Goal: Task Accomplishment & Management: Manage account settings

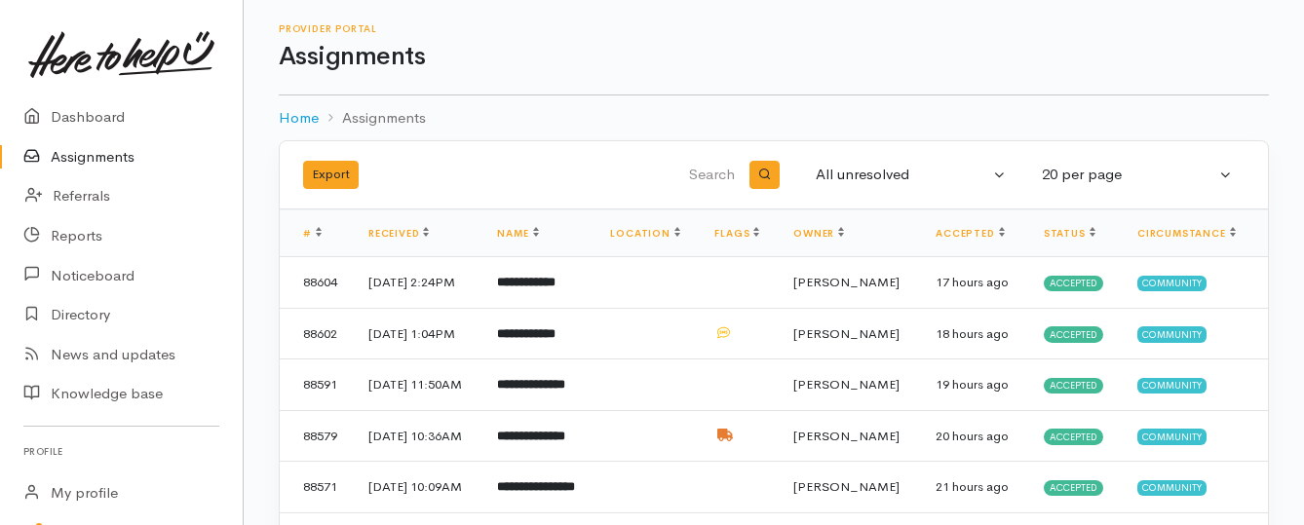
click at [114, 155] on link "Assignments" at bounding box center [121, 157] width 243 height 40
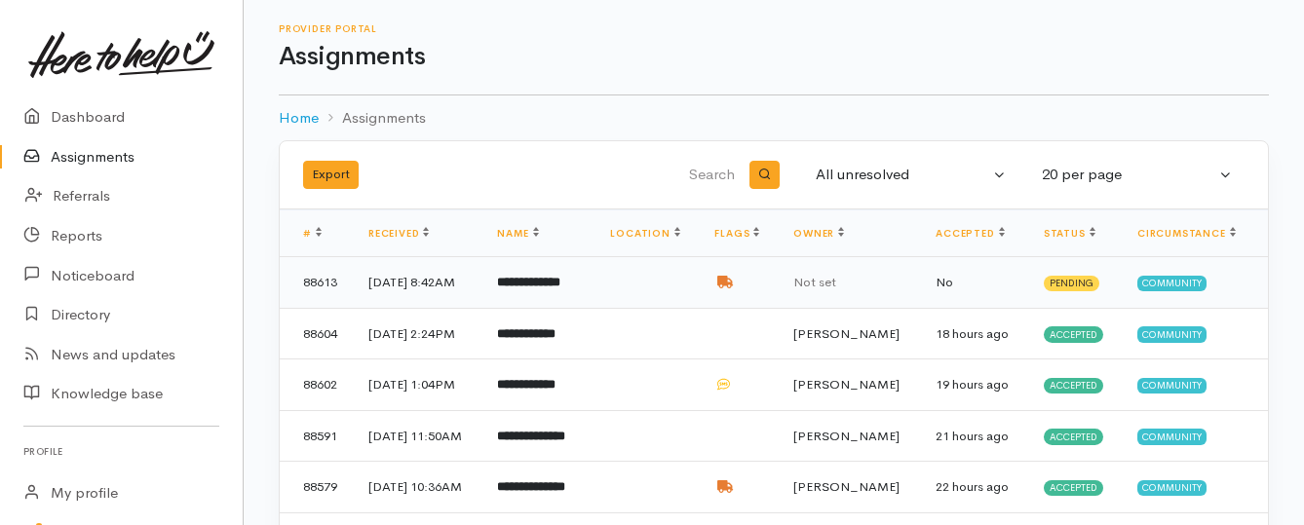
click at [542, 286] on b "**********" at bounding box center [528, 282] width 63 height 13
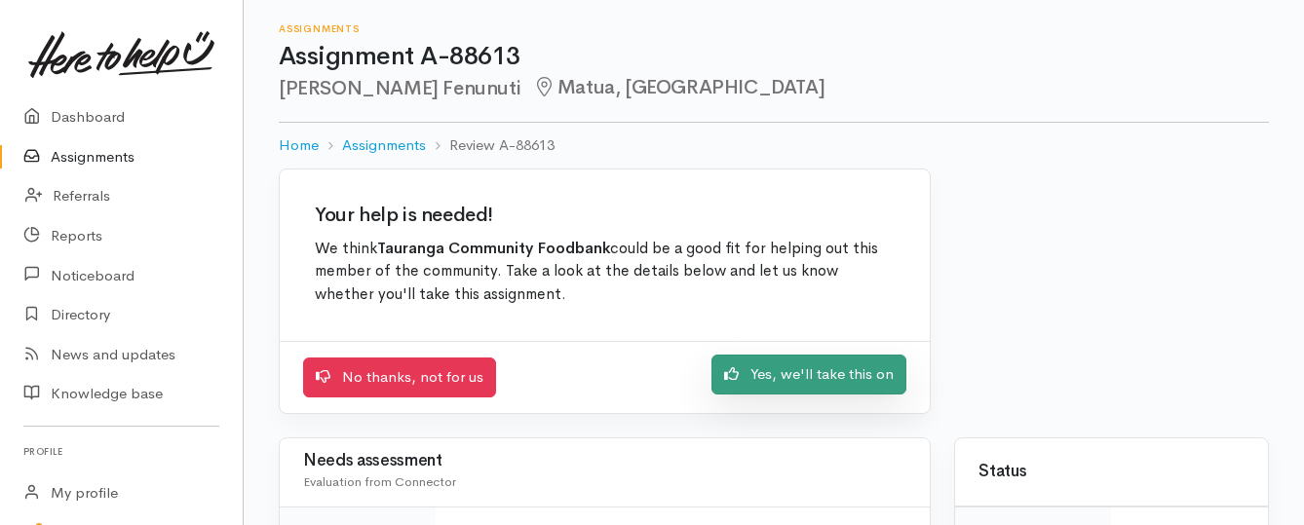
click at [765, 376] on link "Yes, we'll take this on" at bounding box center [808, 375] width 195 height 40
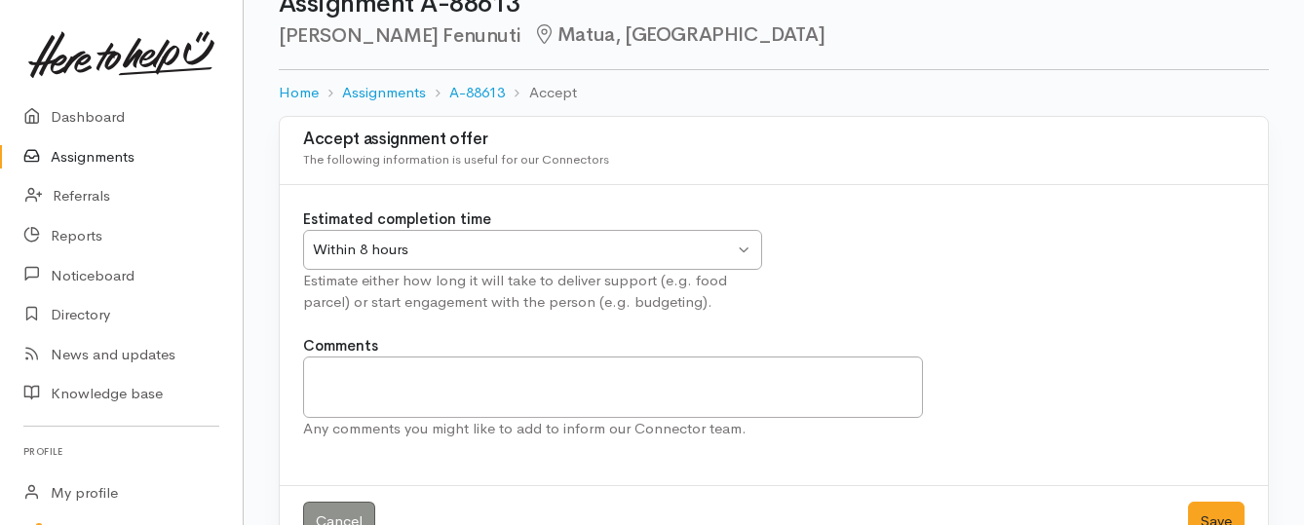
scroll to position [97, 0]
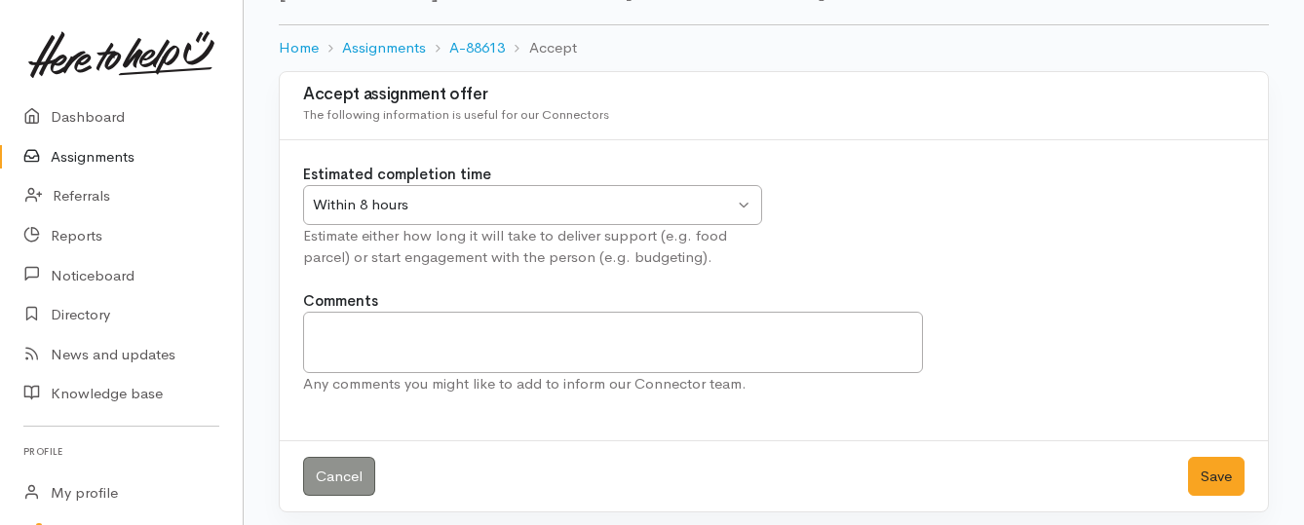
click at [743, 207] on div "Within 8 hours Within 8 hours" at bounding box center [532, 205] width 459 height 40
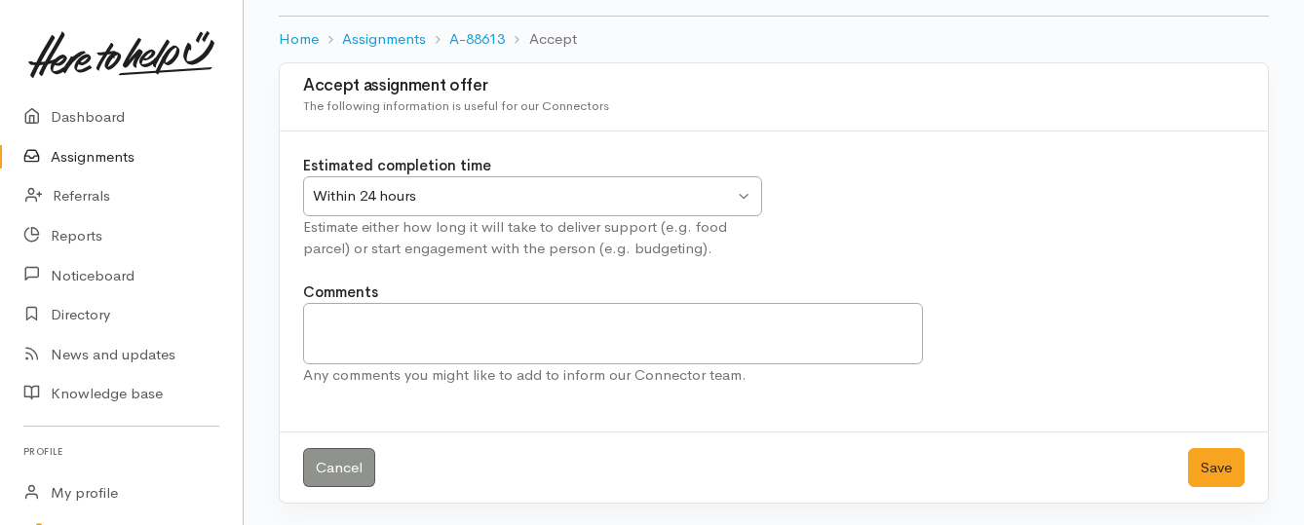
scroll to position [108, 0]
click at [1194, 470] on button "Save" at bounding box center [1216, 466] width 57 height 40
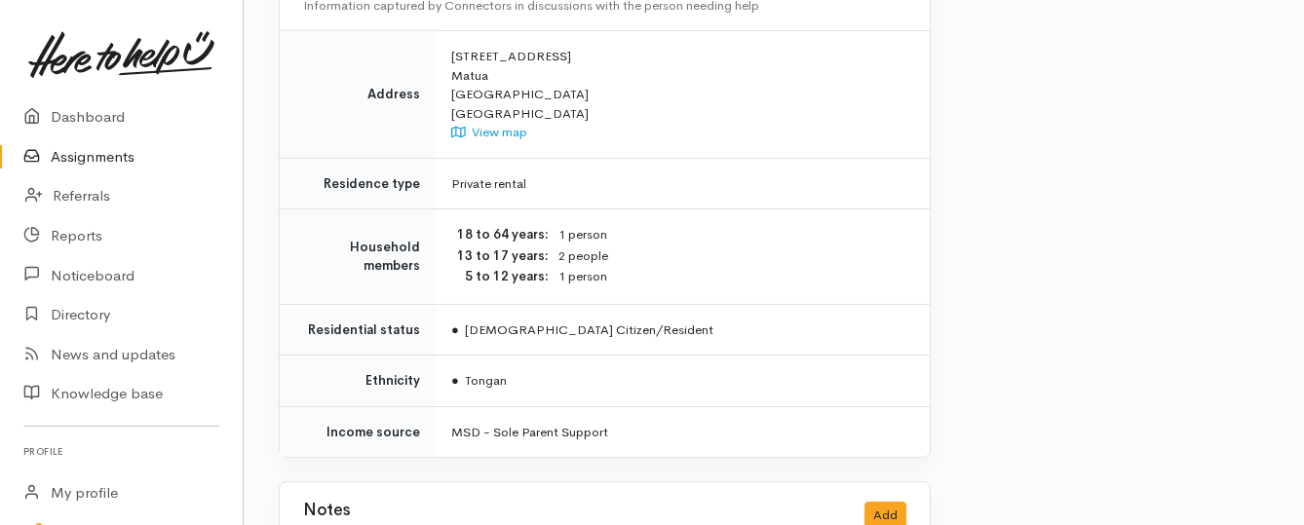
scroll to position [1559, 0]
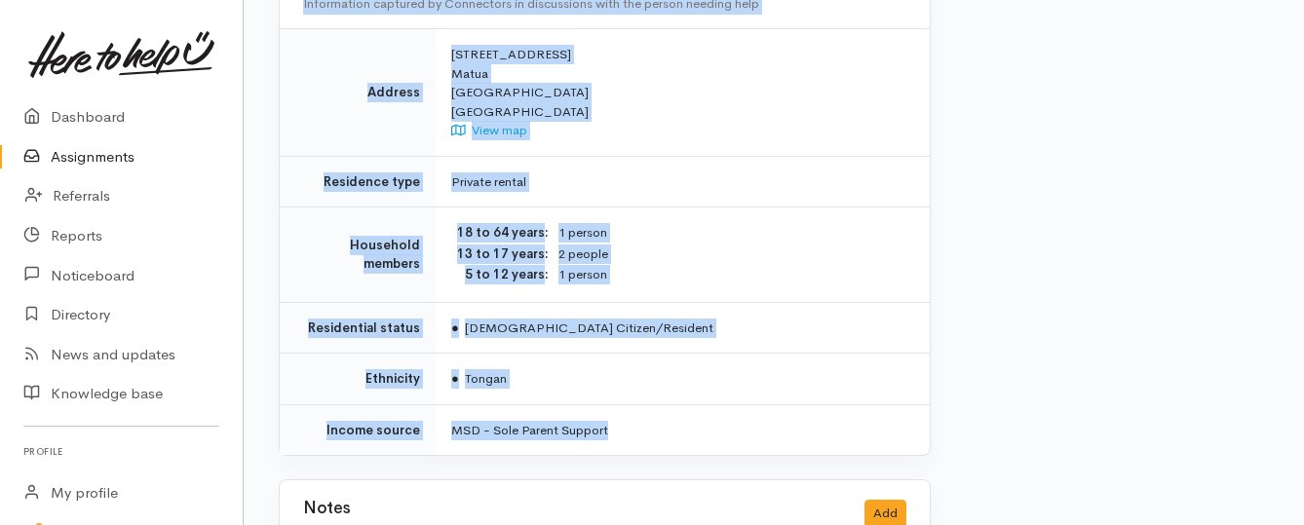
drag, startPoint x: 449, startPoint y: 249, endPoint x: 703, endPoint y: 387, distance: 288.2
copy div "**********"
click at [102, 160] on link "Assignments" at bounding box center [121, 157] width 243 height 40
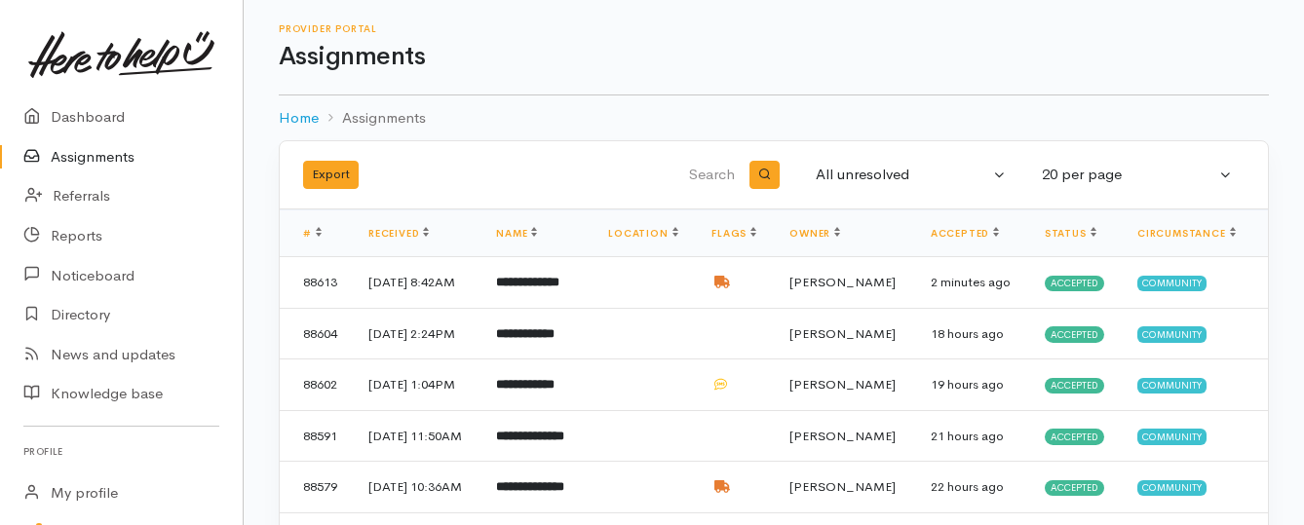
click at [112, 152] on link "Assignments" at bounding box center [121, 157] width 243 height 40
click at [102, 157] on link "Assignments" at bounding box center [121, 157] width 243 height 40
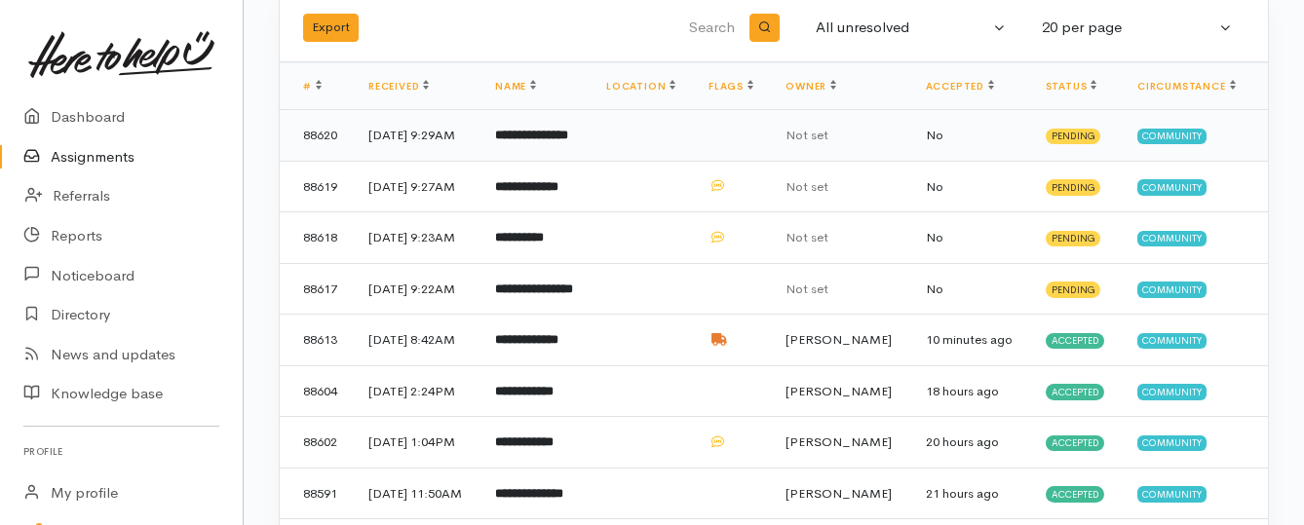
scroll to position [195, 0]
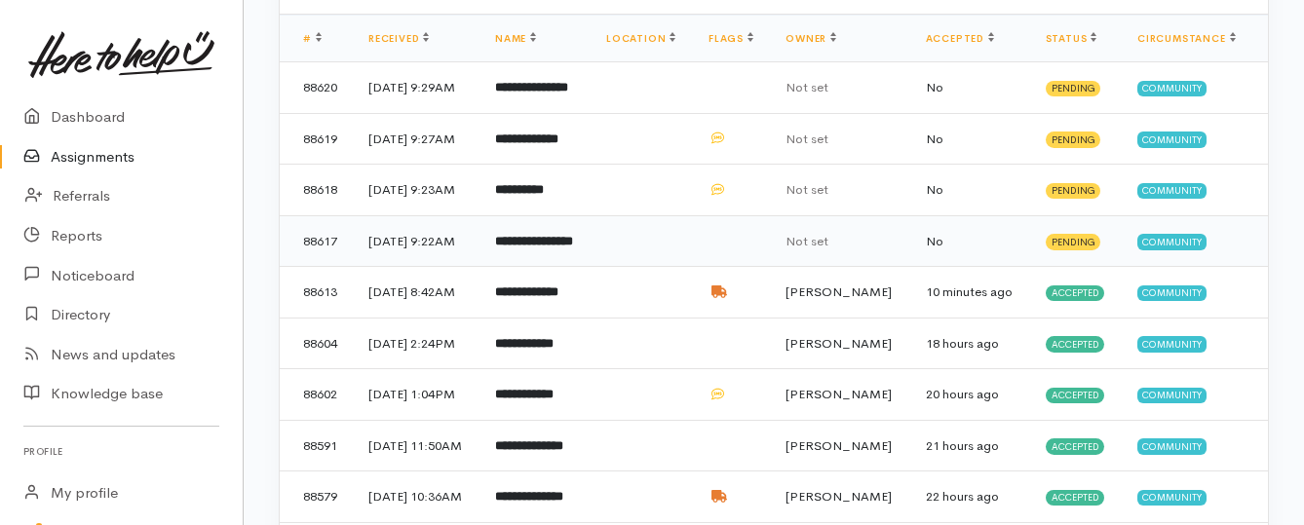
click at [532, 248] on b "**********" at bounding box center [534, 241] width 78 height 13
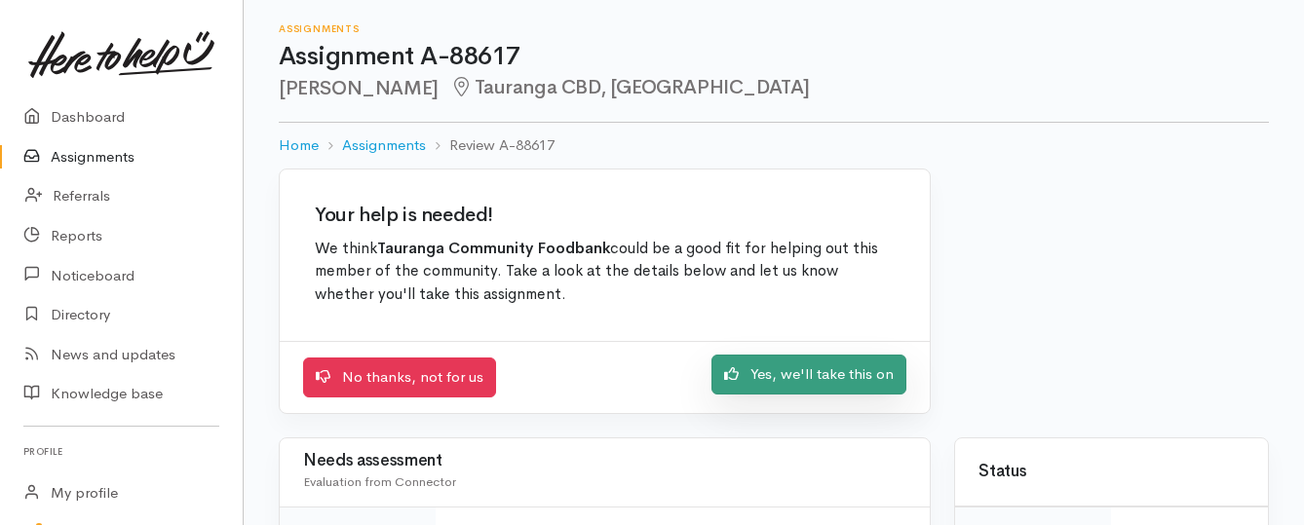
click at [833, 374] on link "Yes, we'll take this on" at bounding box center [808, 375] width 195 height 40
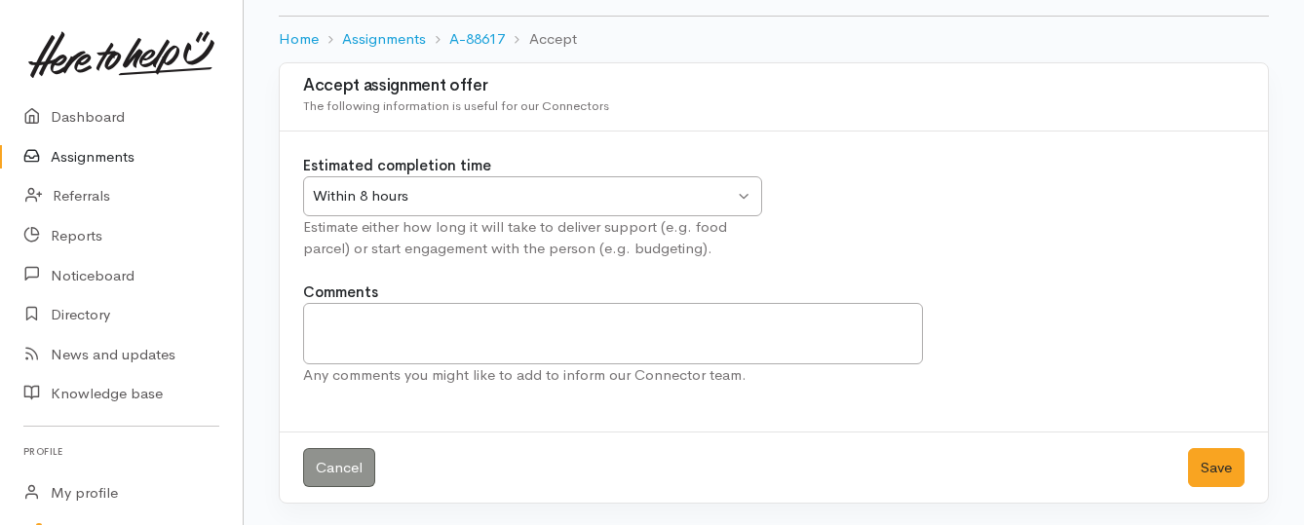
scroll to position [108, 0]
click at [1221, 482] on button "Save" at bounding box center [1216, 466] width 57 height 40
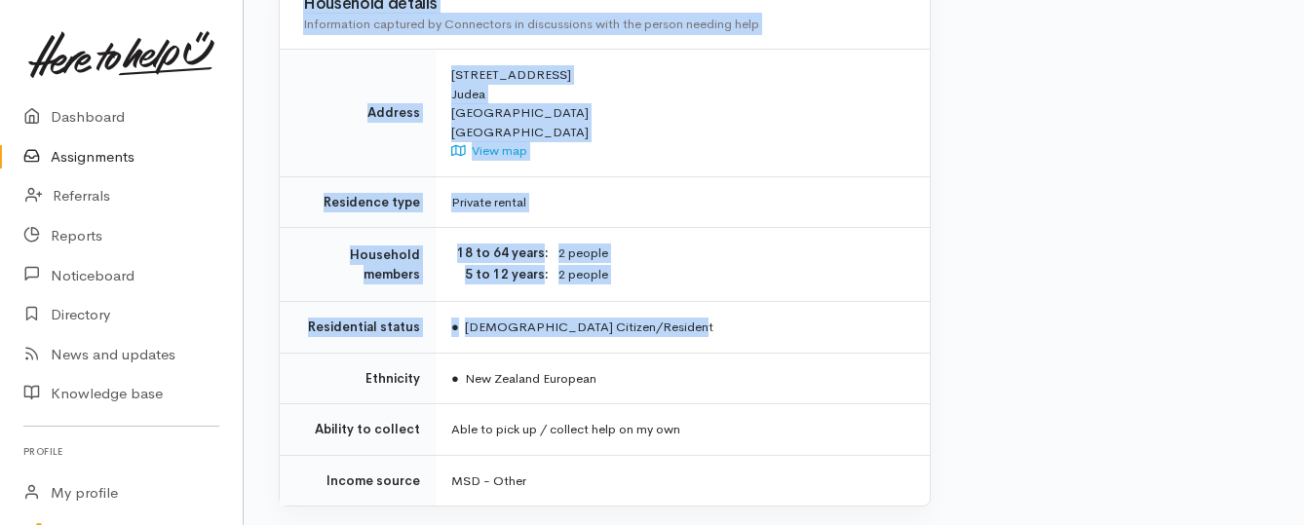
scroll to position [1462, 0]
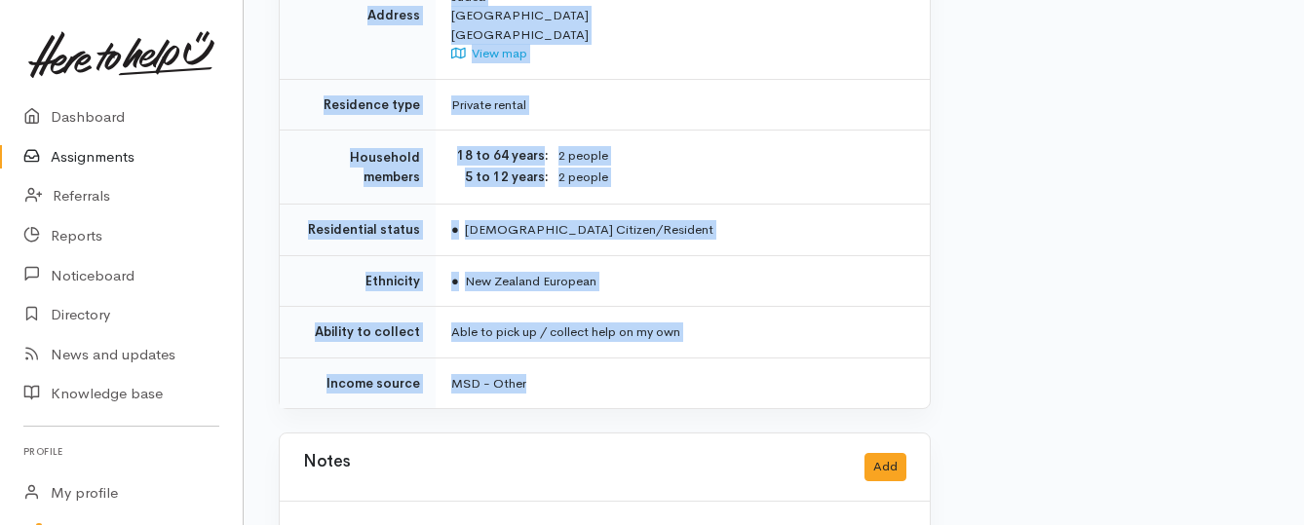
drag, startPoint x: 454, startPoint y: 175, endPoint x: 567, endPoint y: 344, distance: 203.0
copy div "**********"
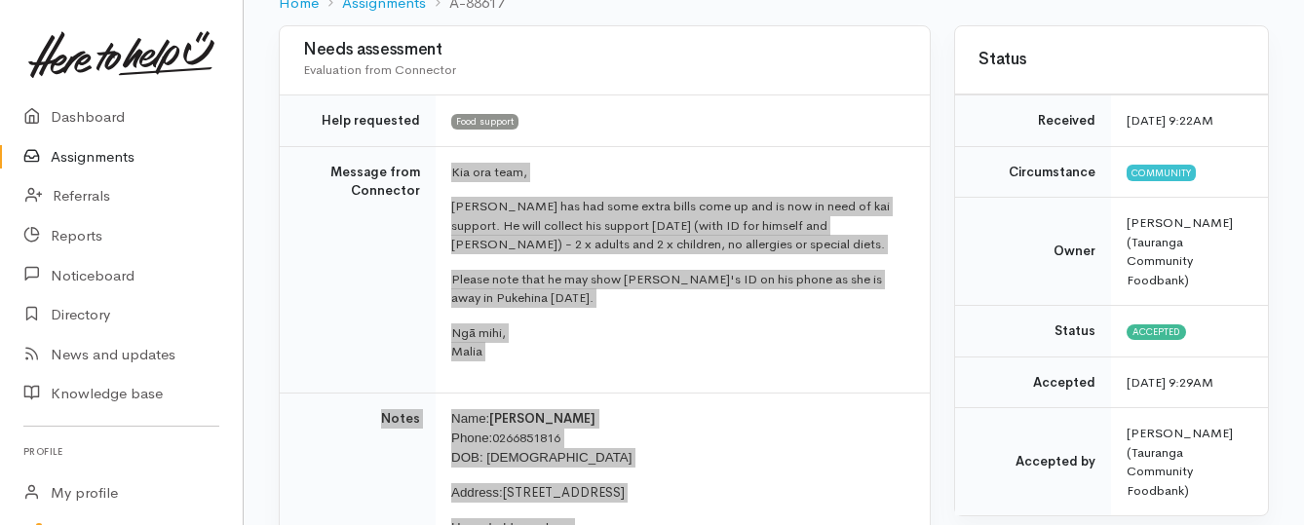
scroll to position [195, 0]
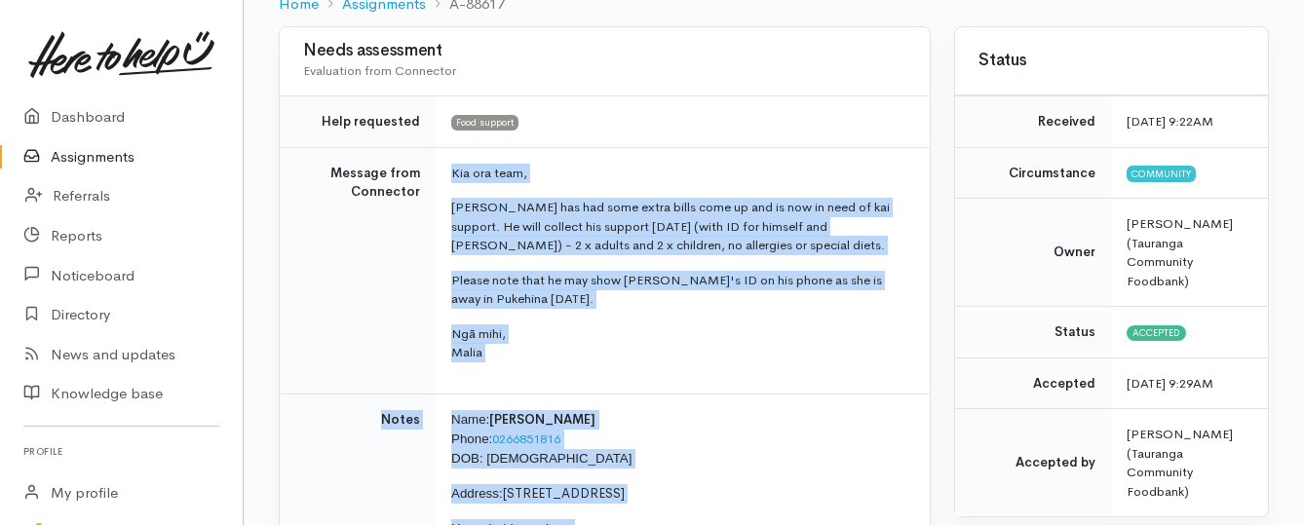
click at [114, 153] on link "Assignments" at bounding box center [121, 157] width 243 height 40
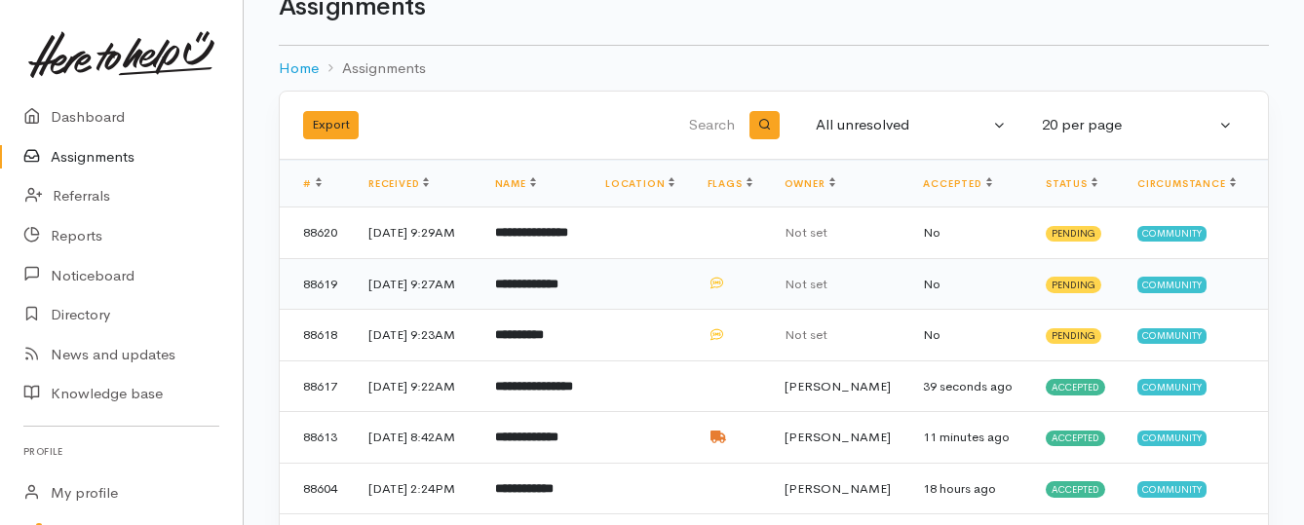
scroll to position [97, 0]
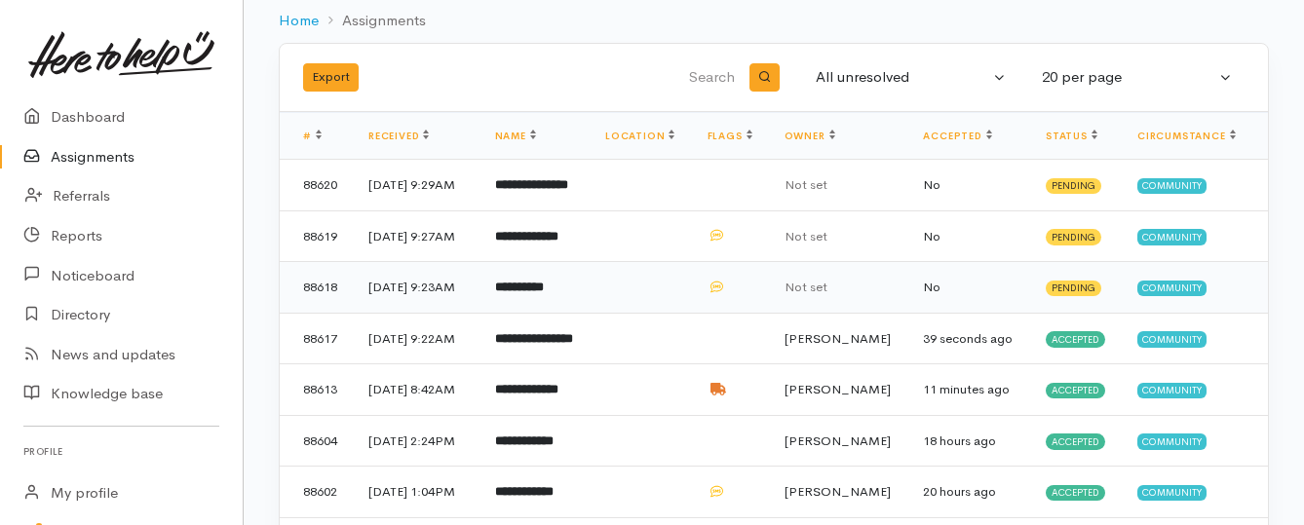
click at [535, 293] on b "**********" at bounding box center [519, 287] width 49 height 13
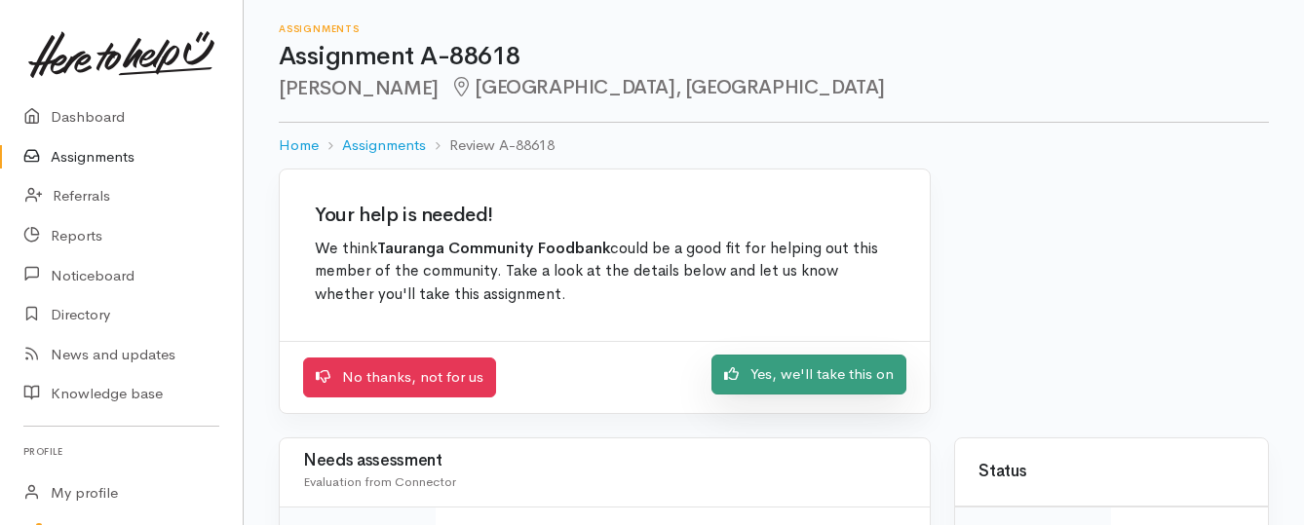
click at [749, 378] on link "Yes, we'll take this on" at bounding box center [808, 375] width 195 height 40
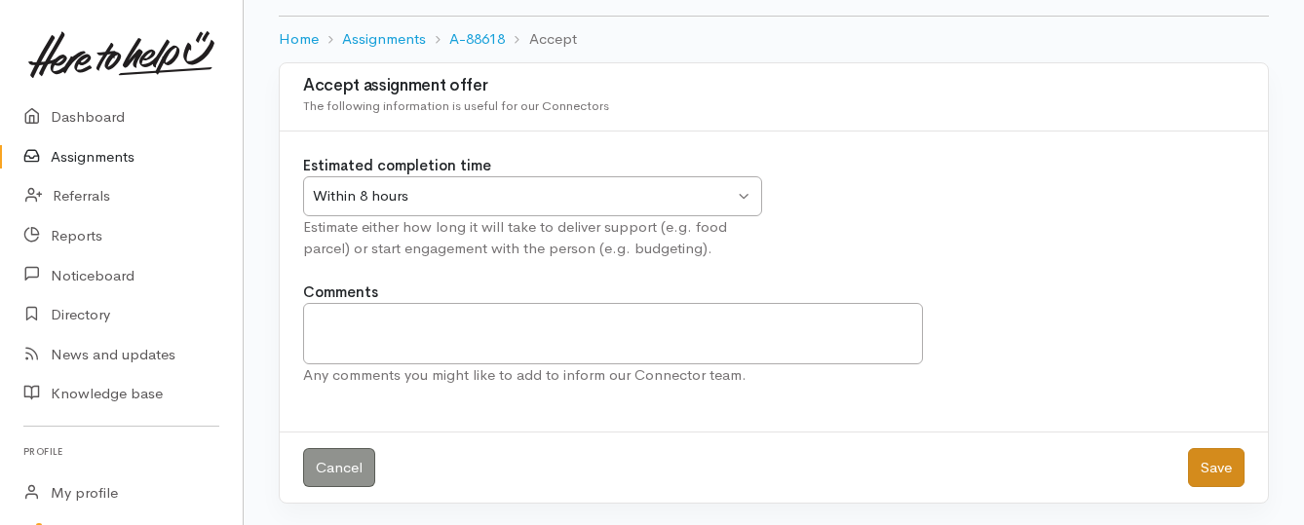
scroll to position [108, 0]
click at [1216, 463] on button "Save" at bounding box center [1216, 466] width 57 height 40
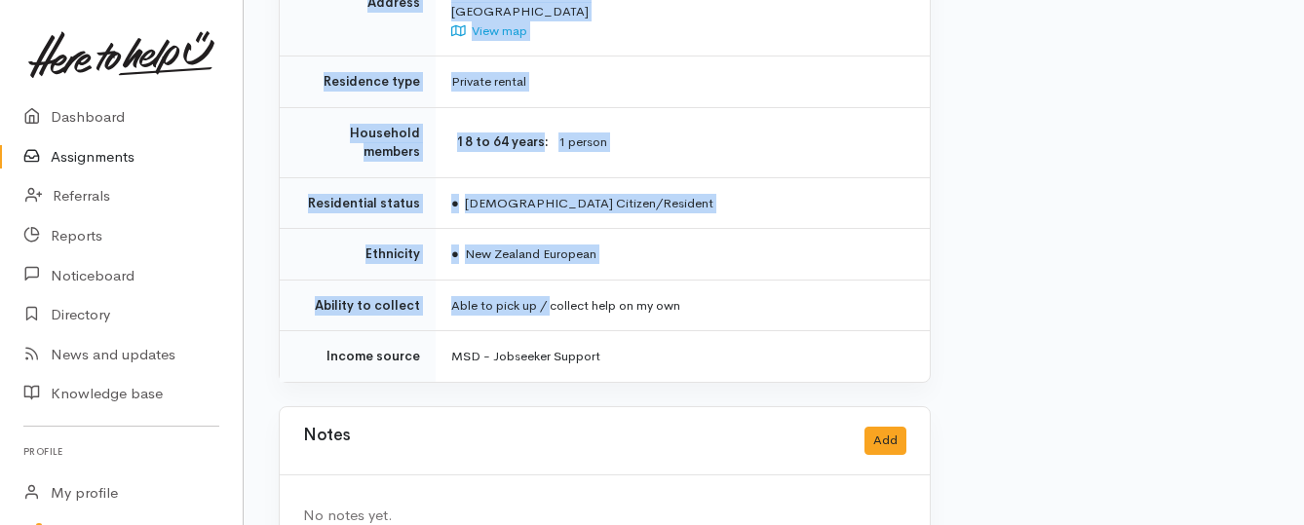
scroll to position [1496, 0]
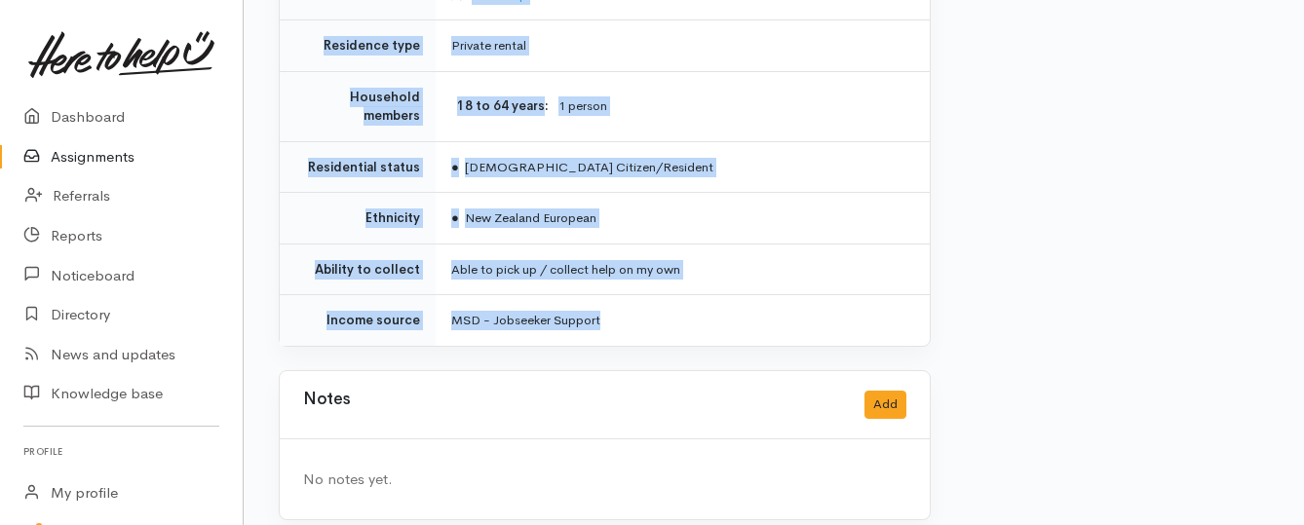
drag, startPoint x: 445, startPoint y: 173, endPoint x: 621, endPoint y: 305, distance: 219.2
copy div "**********"
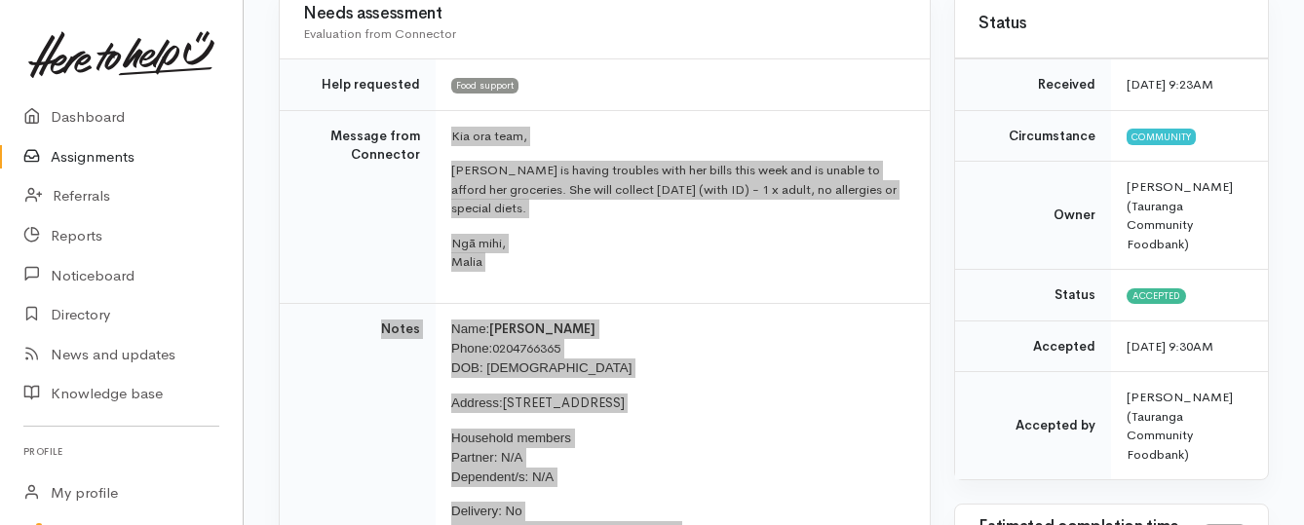
scroll to position [229, 0]
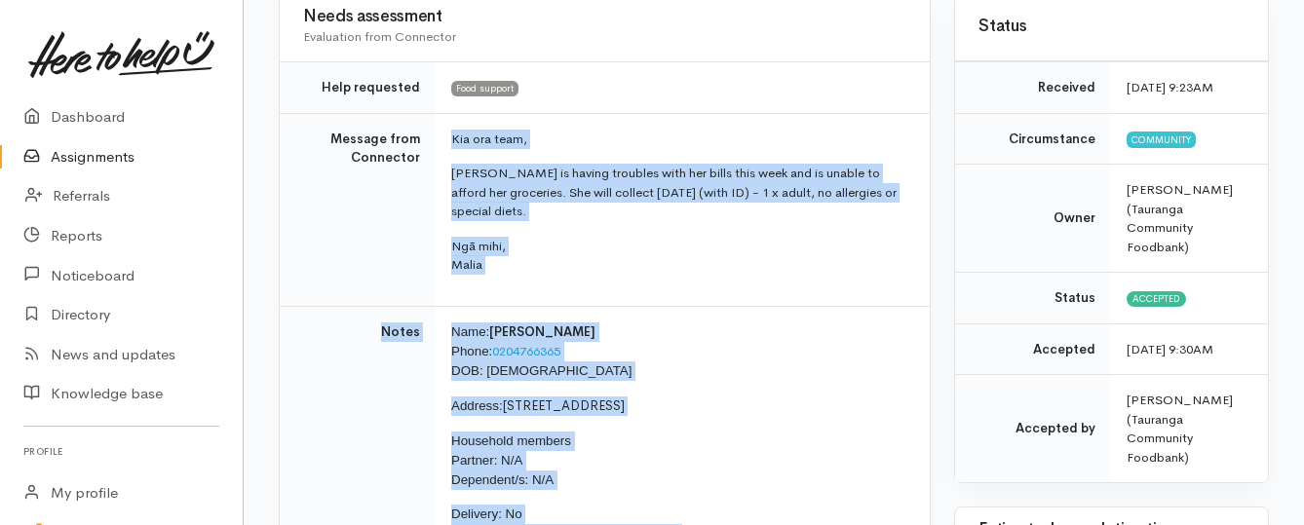
click at [143, 151] on link "Assignments" at bounding box center [121, 157] width 243 height 40
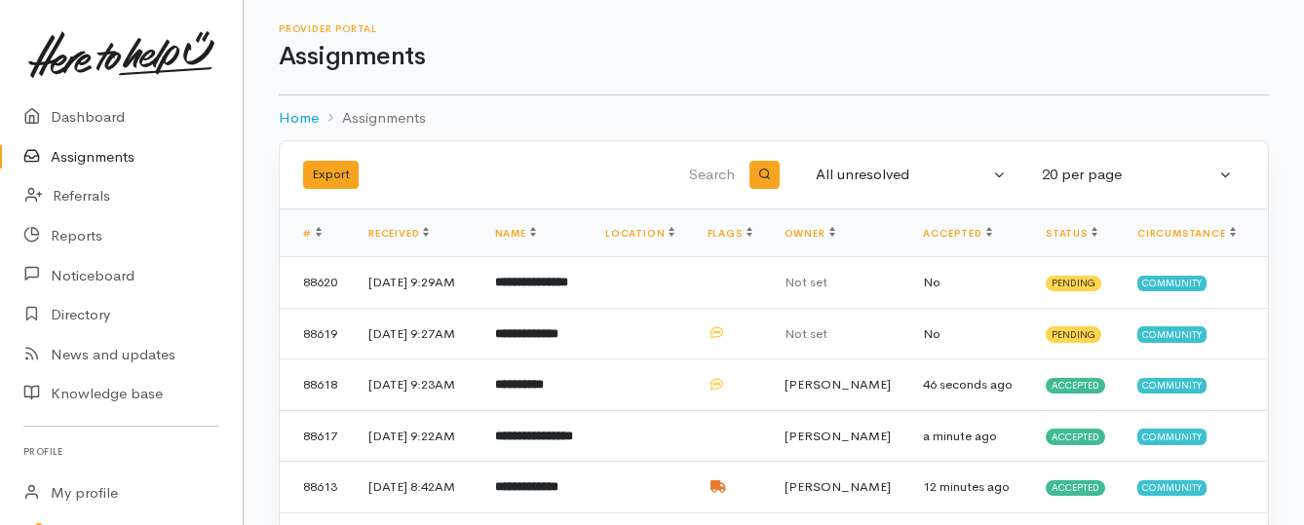
click at [91, 156] on link "Assignments" at bounding box center [121, 157] width 243 height 40
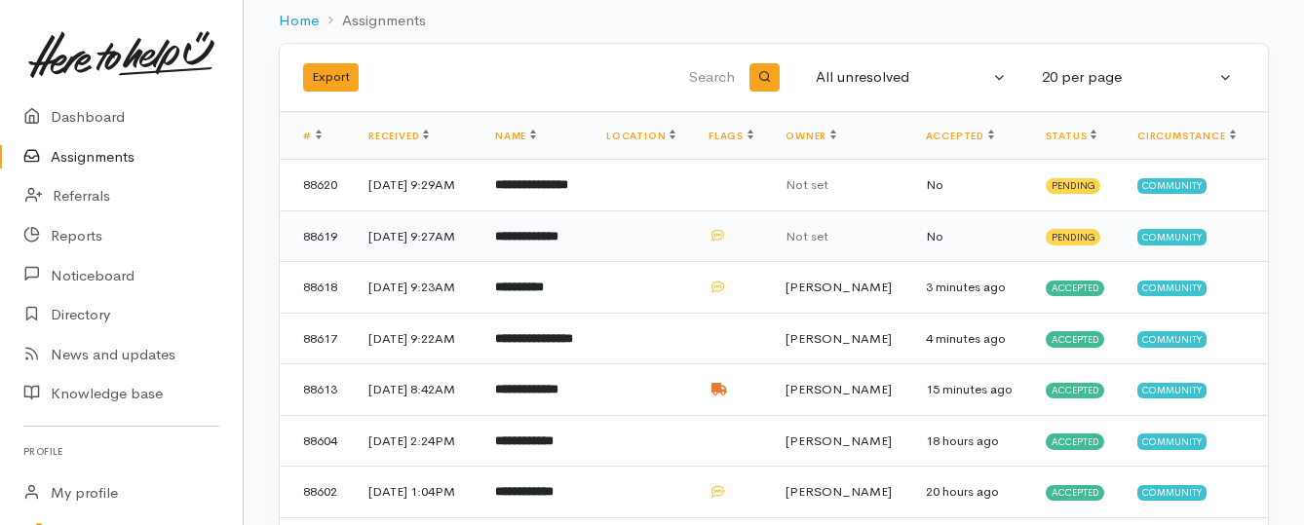
click at [551, 243] on b "**********" at bounding box center [526, 236] width 63 height 13
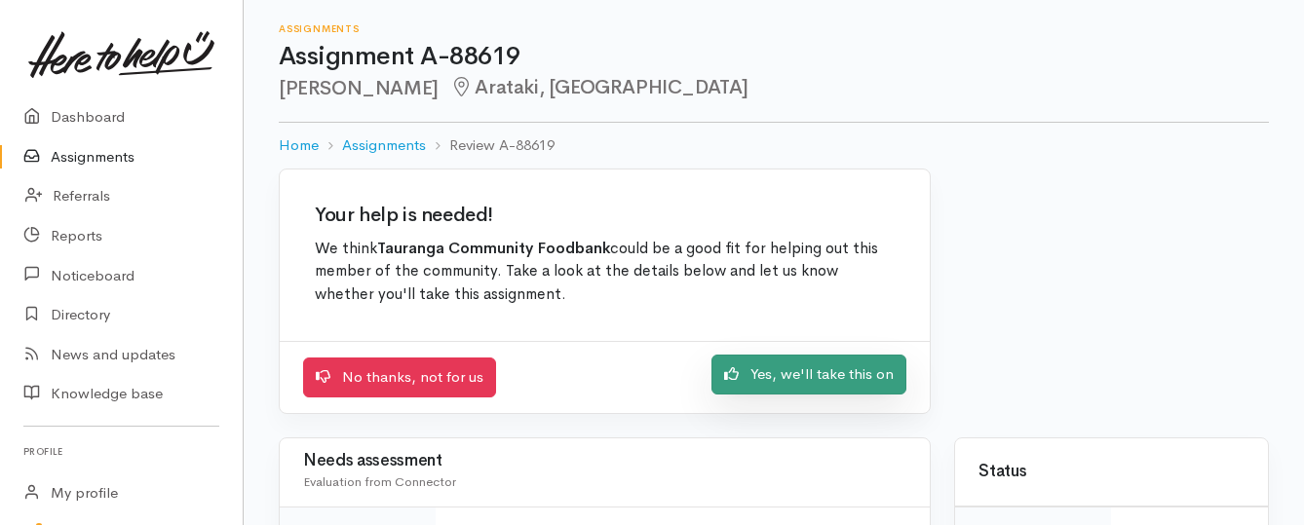
click at [747, 371] on link "Yes, we'll take this on" at bounding box center [808, 375] width 195 height 40
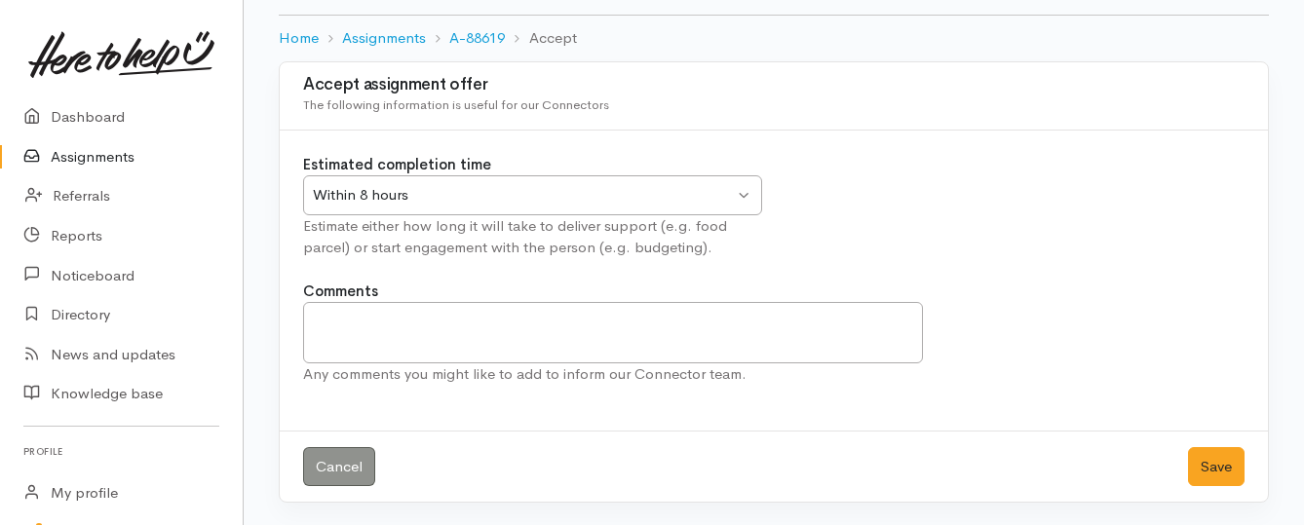
scroll to position [108, 0]
click at [1207, 462] on button "Save" at bounding box center [1216, 466] width 57 height 40
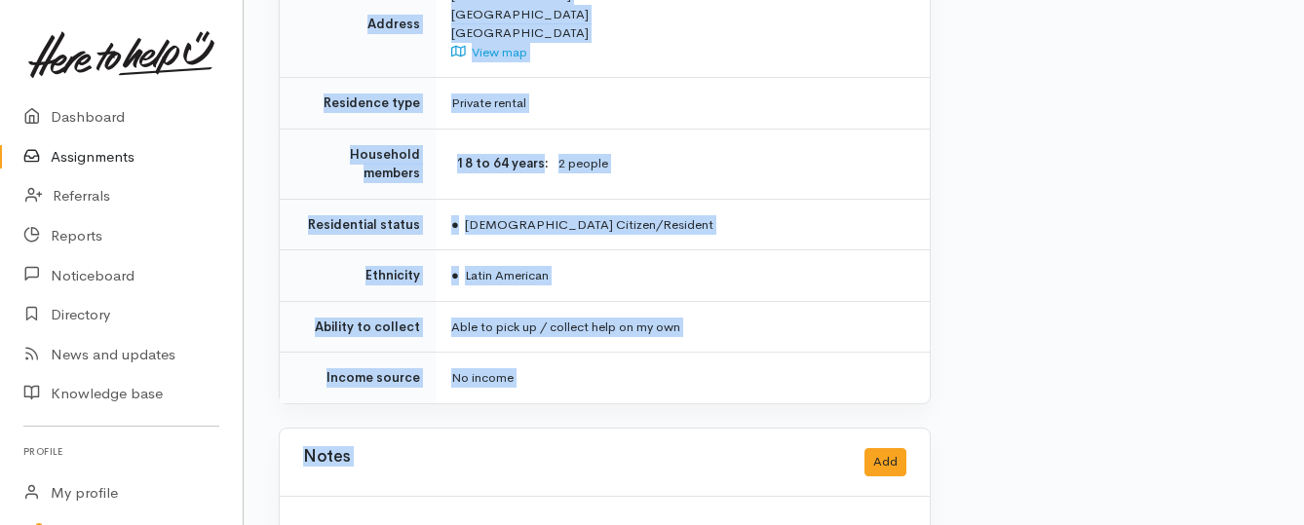
scroll to position [1462, 0]
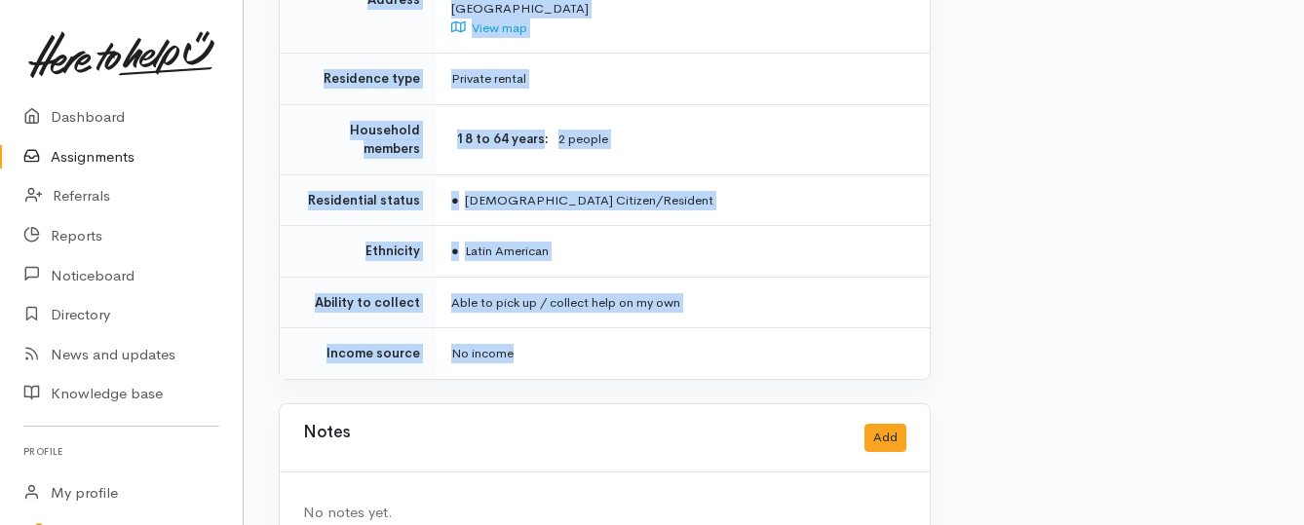
drag, startPoint x: 450, startPoint y: 254, endPoint x: 628, endPoint y: 325, distance: 191.1
copy div "**********"
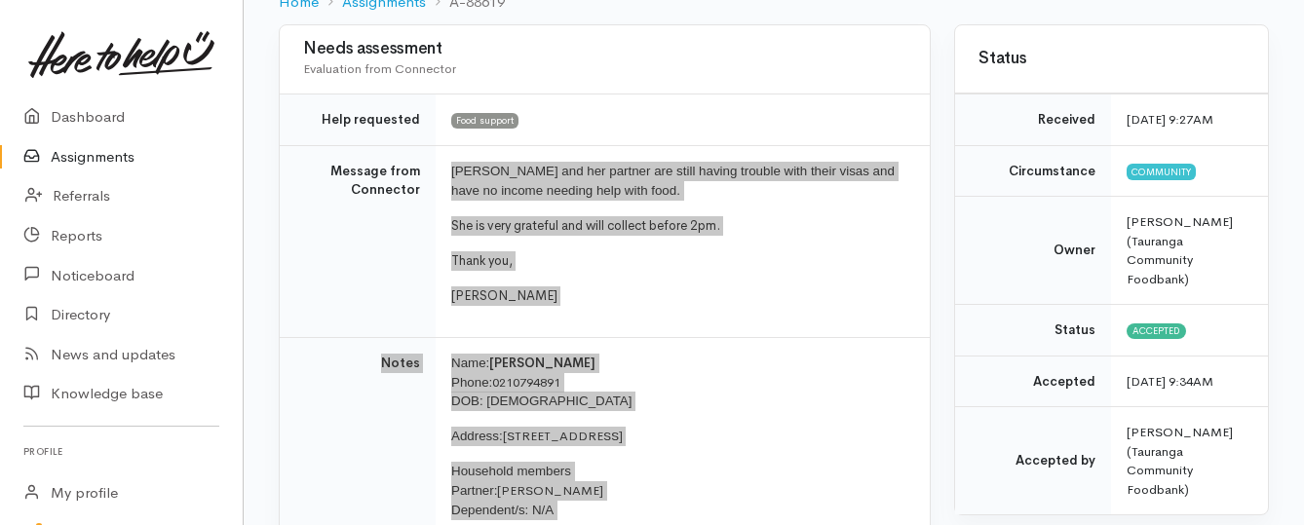
scroll to position [195, 0]
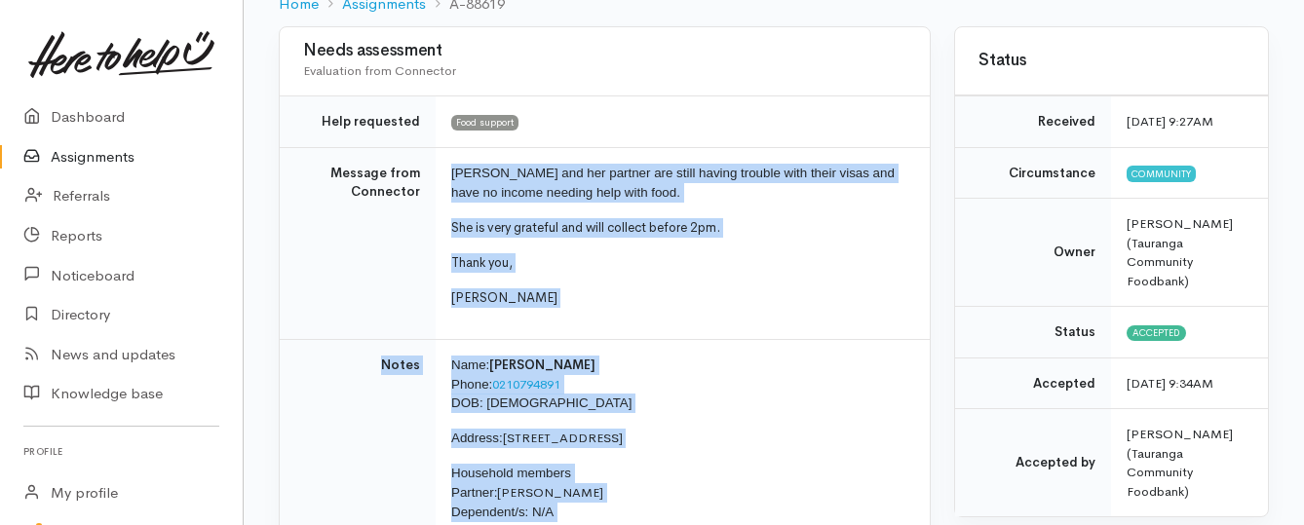
click at [70, 159] on link "Assignments" at bounding box center [121, 157] width 243 height 40
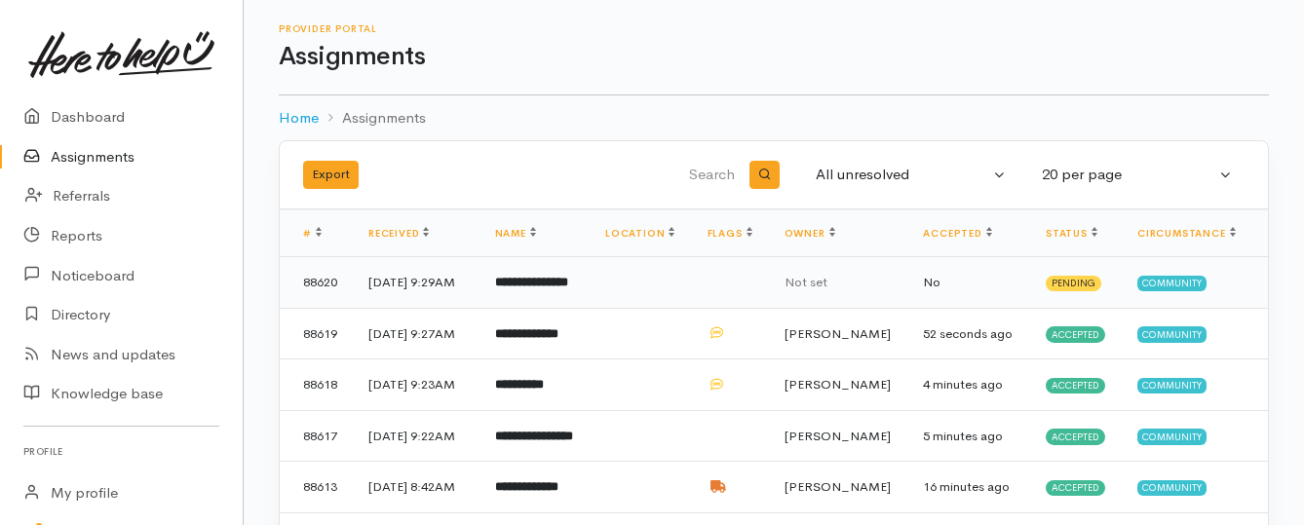
click at [535, 288] on b "**********" at bounding box center [531, 282] width 73 height 13
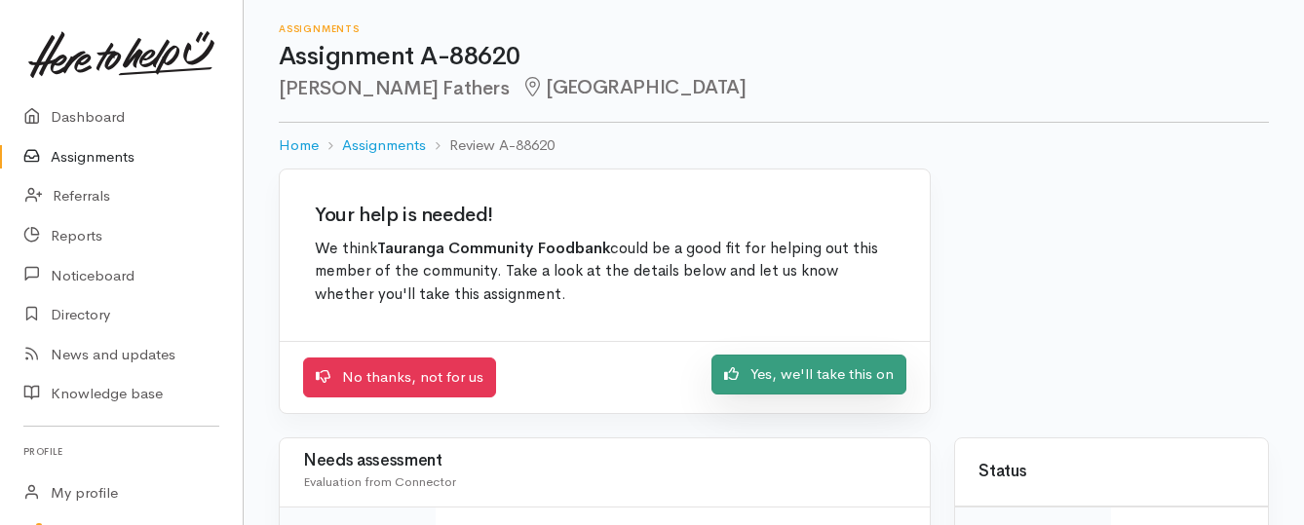
click at [769, 375] on link "Yes, we'll take this on" at bounding box center [808, 375] width 195 height 40
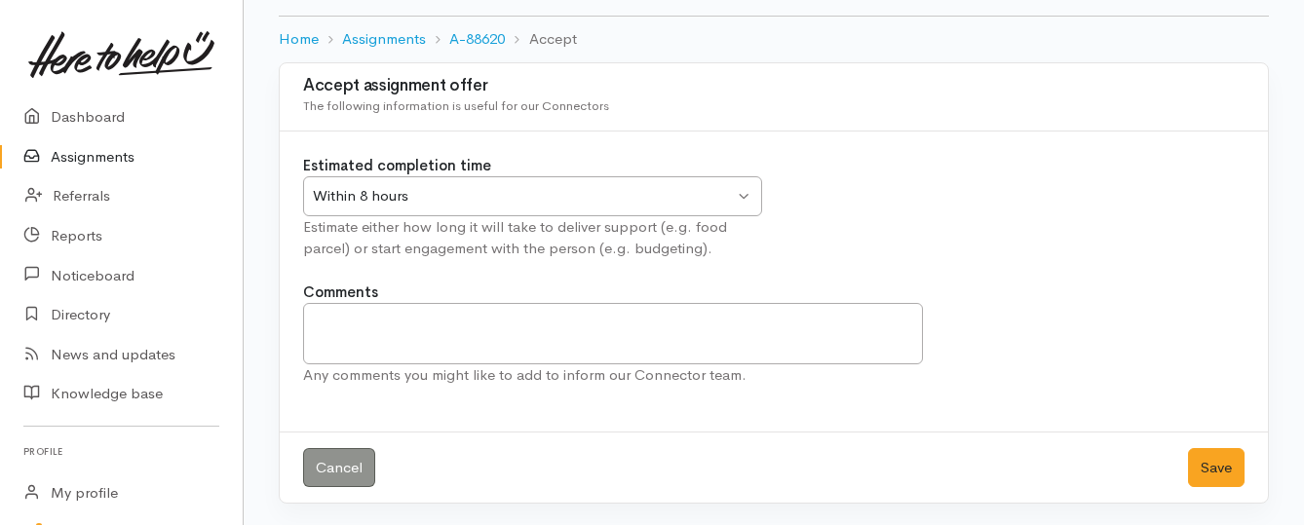
scroll to position [108, 0]
click at [1213, 465] on button "Save" at bounding box center [1216, 466] width 57 height 40
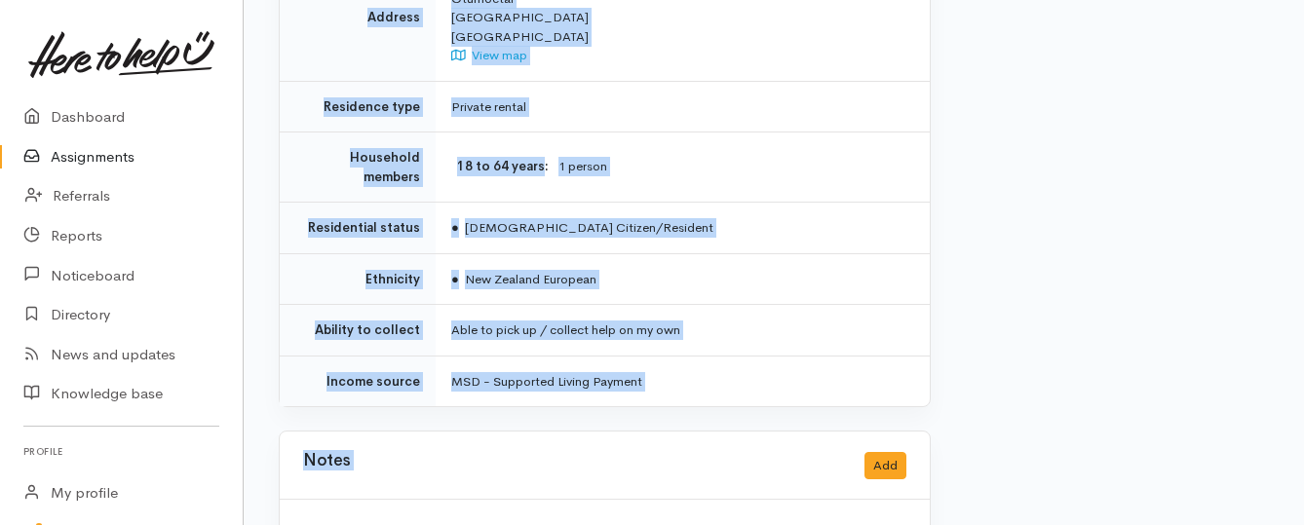
scroll to position [1364, 0]
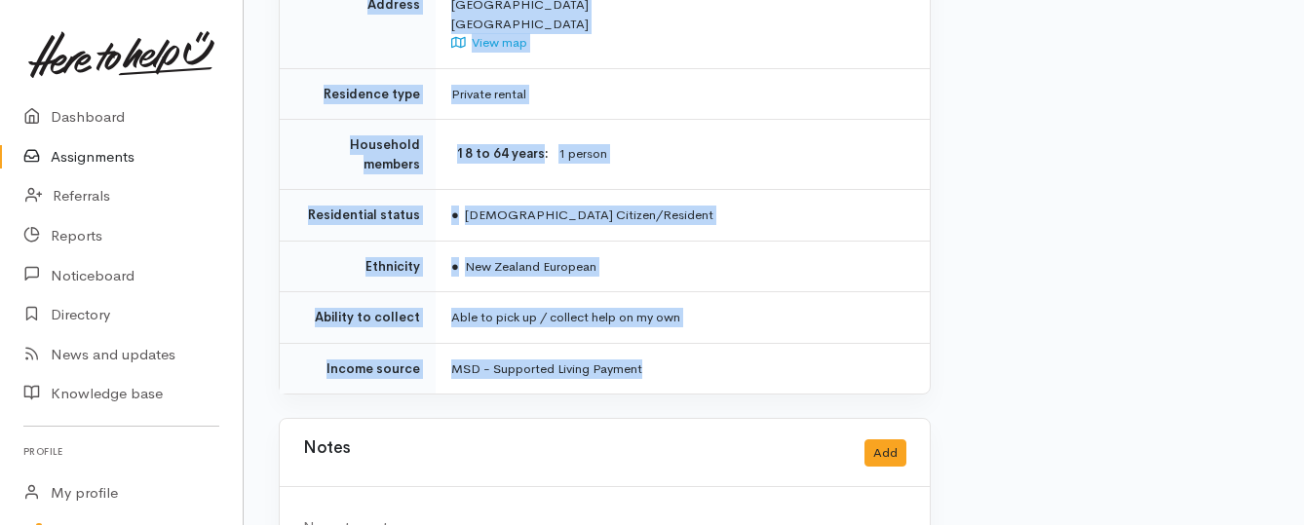
drag, startPoint x: 446, startPoint y: 246, endPoint x: 657, endPoint y: 325, distance: 225.1
copy div "**********"
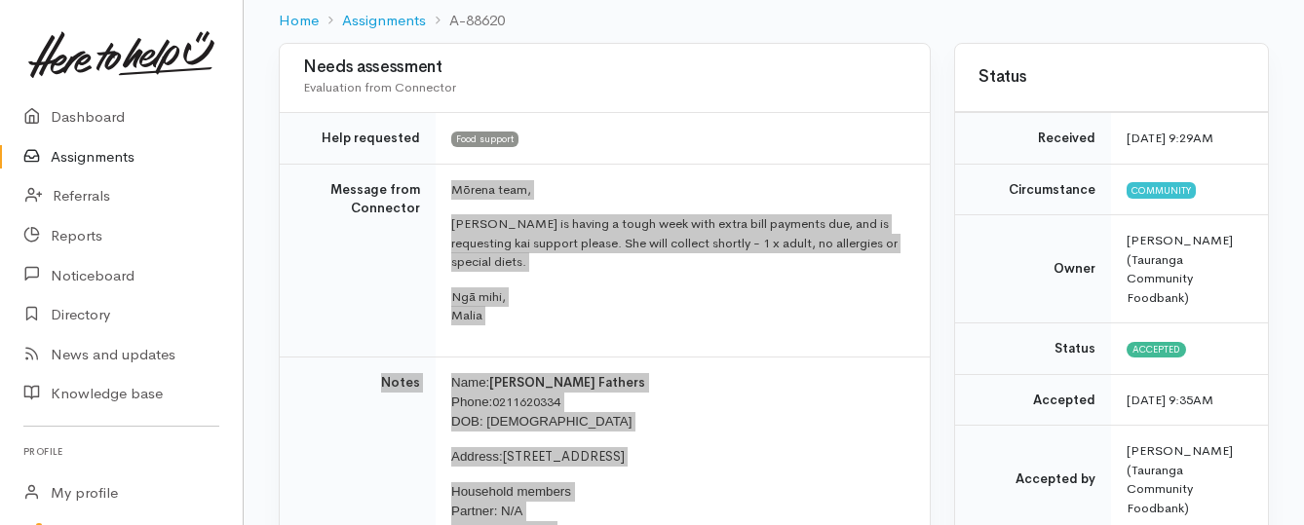
scroll to position [0, 0]
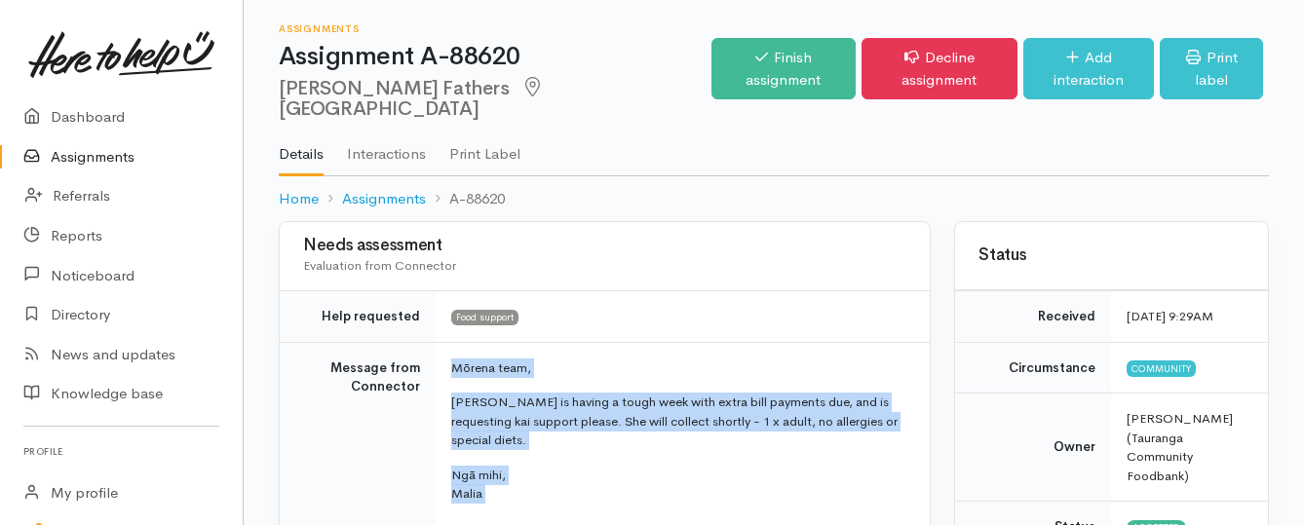
click at [93, 151] on link "Assignments" at bounding box center [121, 157] width 243 height 40
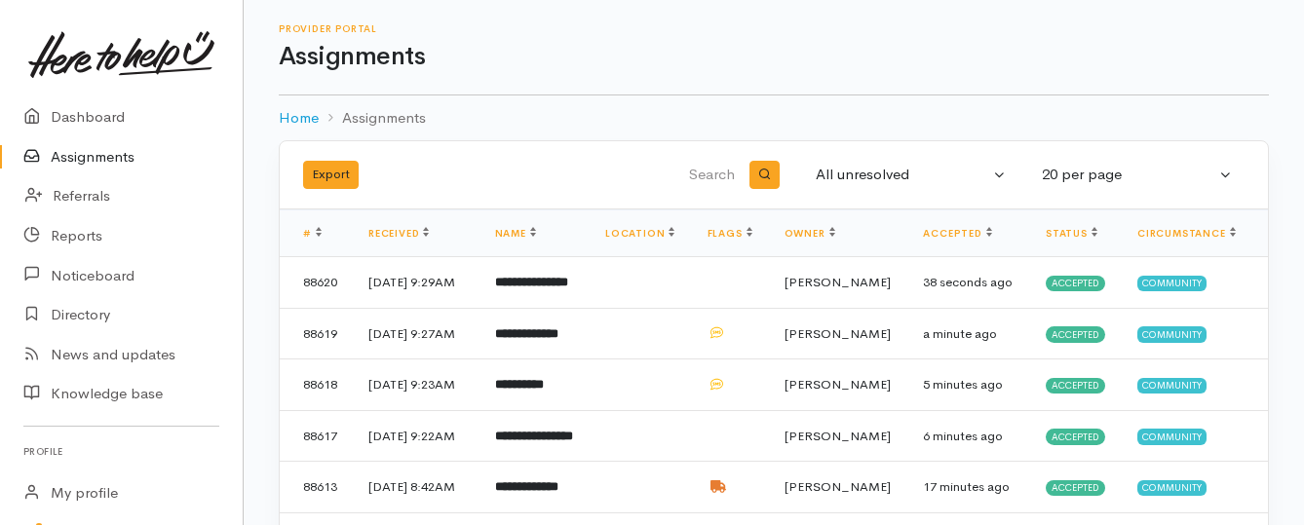
click at [107, 159] on link "Assignments" at bounding box center [121, 157] width 243 height 40
click at [81, 162] on link "Assignments" at bounding box center [121, 157] width 243 height 40
click at [93, 157] on link "Assignments" at bounding box center [121, 157] width 243 height 40
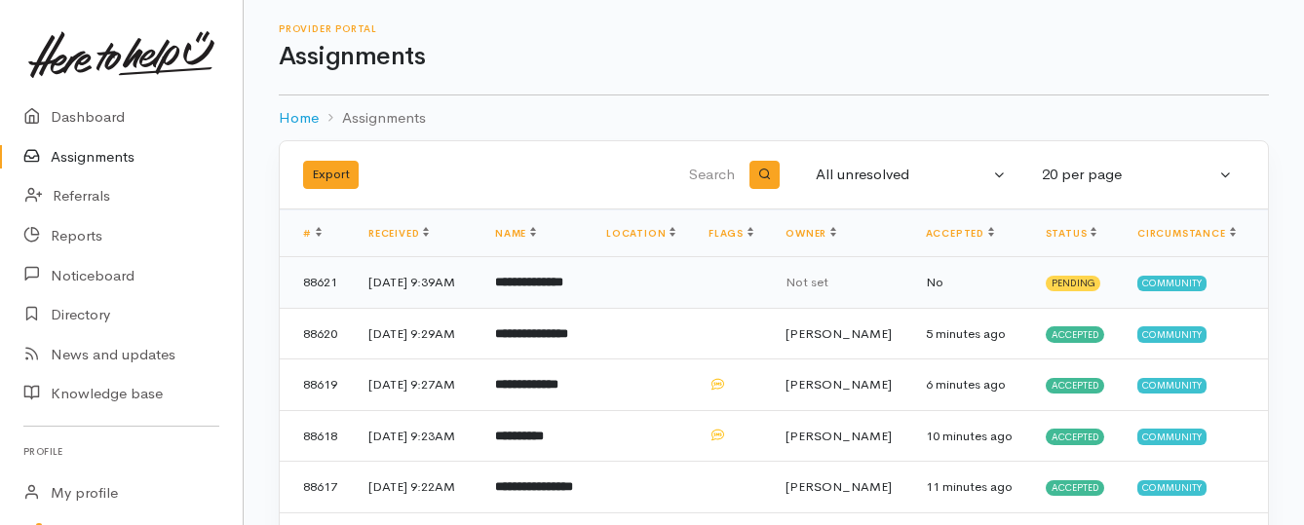
click at [542, 288] on b "**********" at bounding box center [529, 282] width 68 height 13
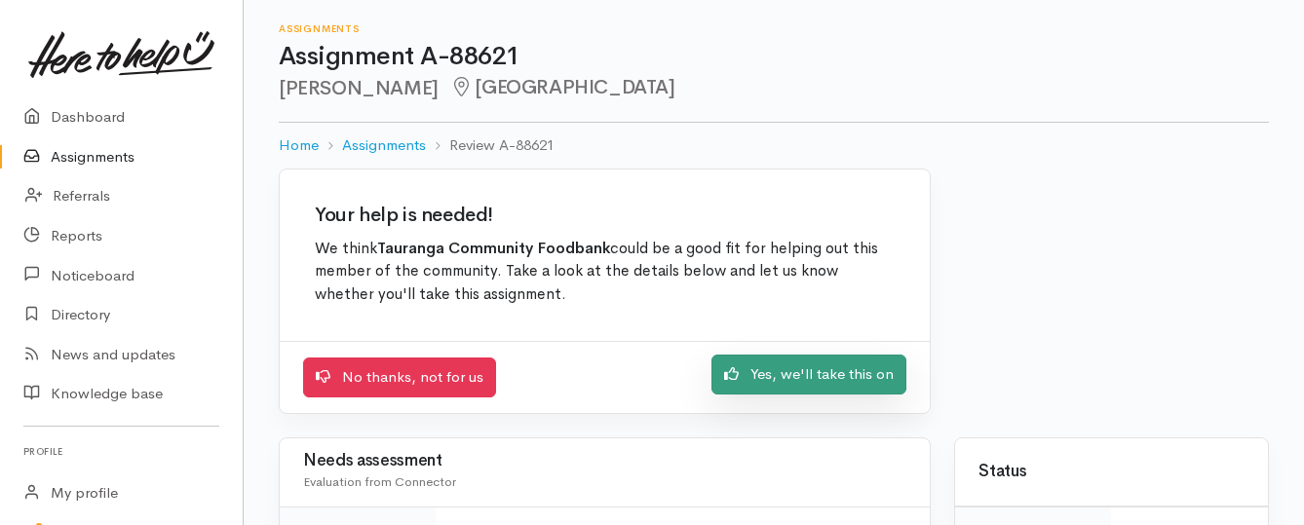
click at [791, 370] on link "Yes, we'll take this on" at bounding box center [808, 375] width 195 height 40
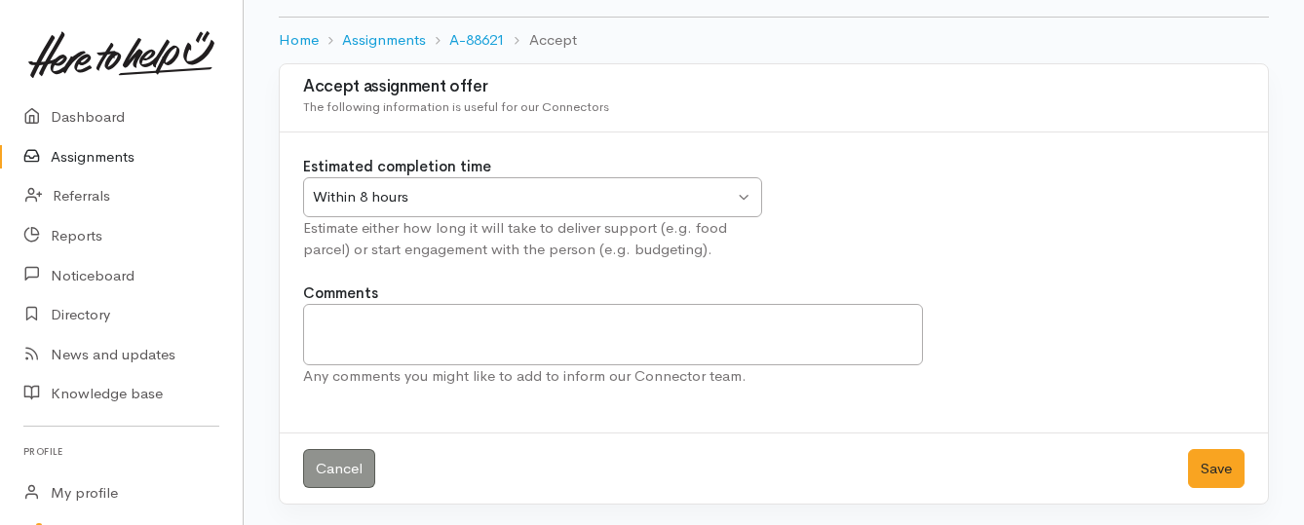
scroll to position [108, 0]
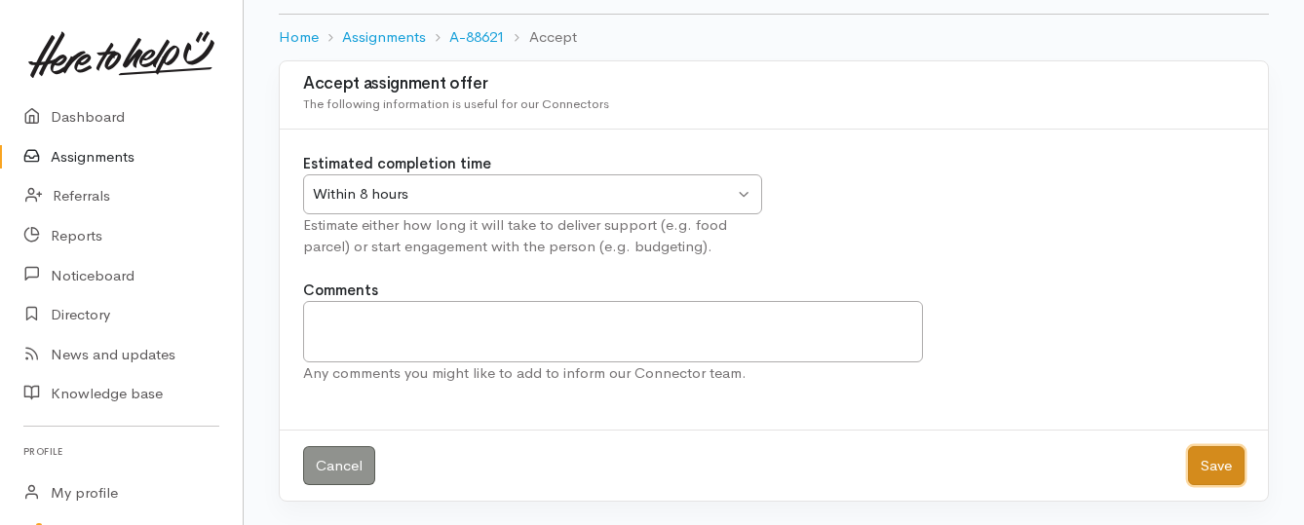
click at [1202, 473] on button "Save" at bounding box center [1216, 466] width 57 height 40
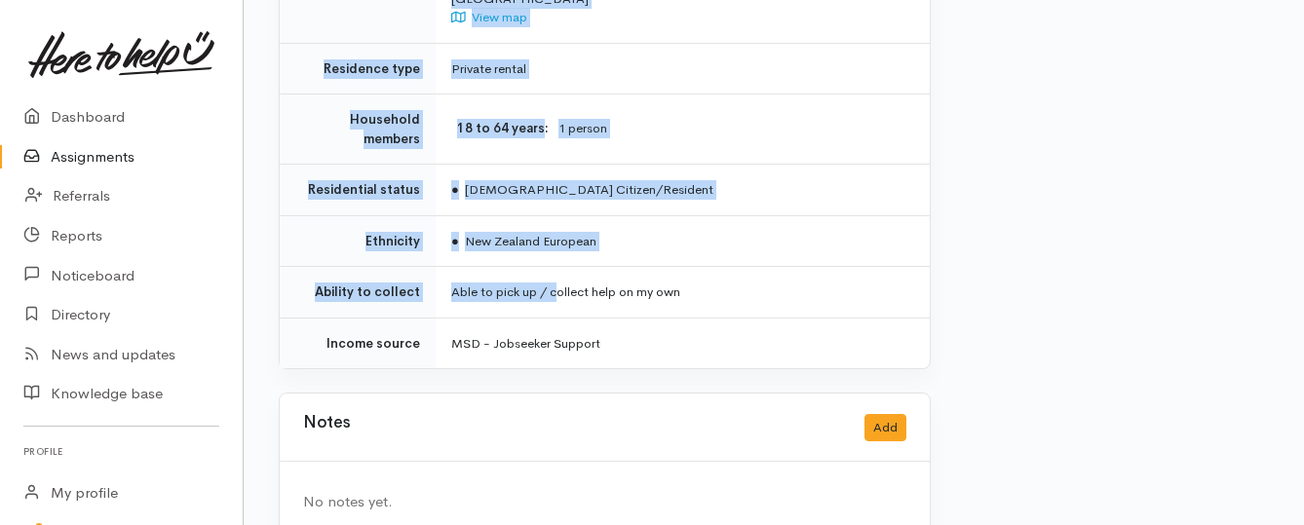
scroll to position [1406, 0]
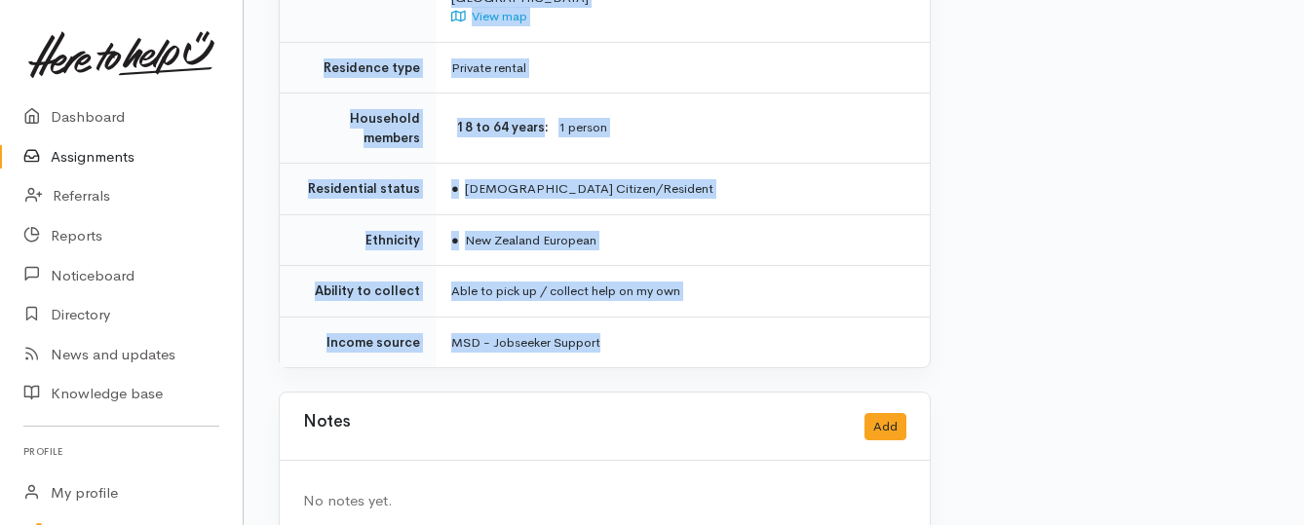
drag, startPoint x: 447, startPoint y: 153, endPoint x: 626, endPoint y: 309, distance: 236.9
copy div "**********"
click at [93, 166] on link "Assignments" at bounding box center [121, 157] width 243 height 40
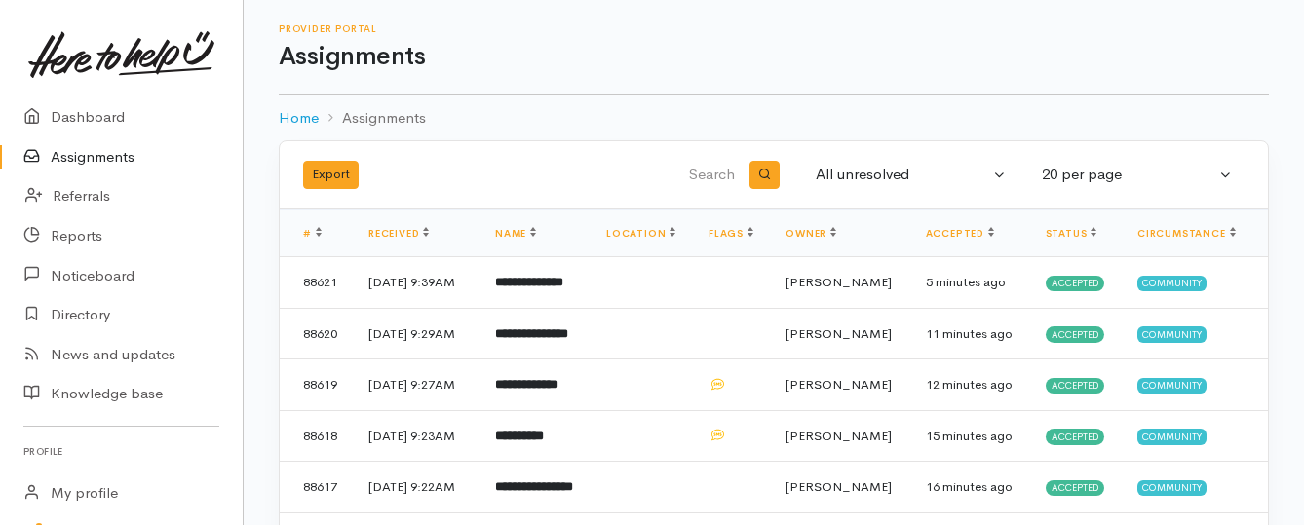
click at [92, 160] on link "Assignments" at bounding box center [121, 157] width 243 height 40
click at [97, 155] on link "Assignments" at bounding box center [121, 157] width 243 height 40
click at [106, 148] on link "Assignments" at bounding box center [121, 157] width 243 height 40
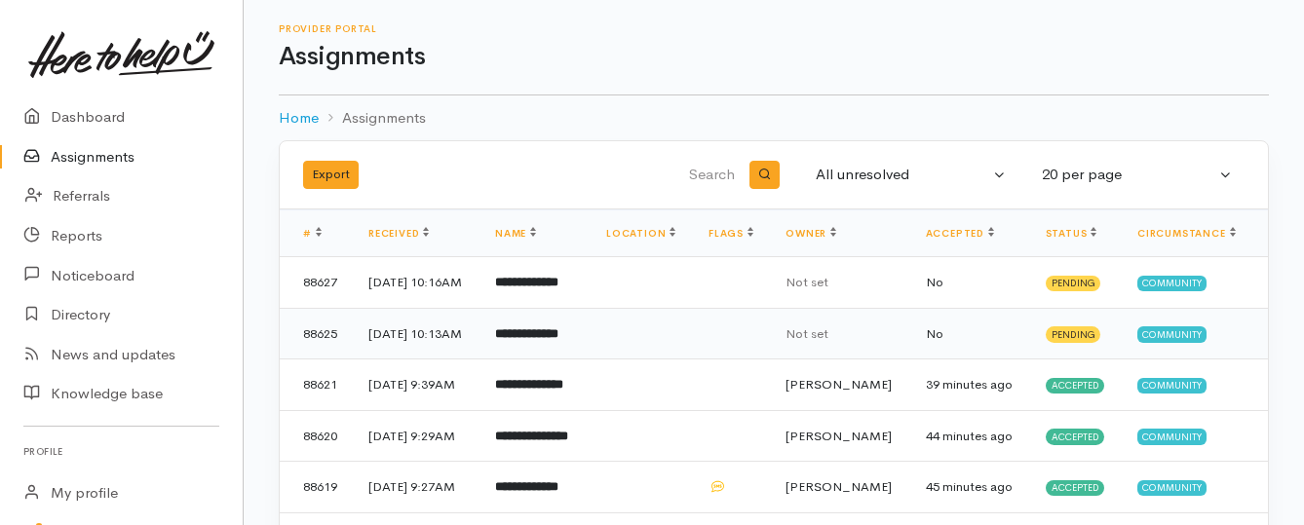
click at [541, 340] on b "**********" at bounding box center [526, 333] width 63 height 13
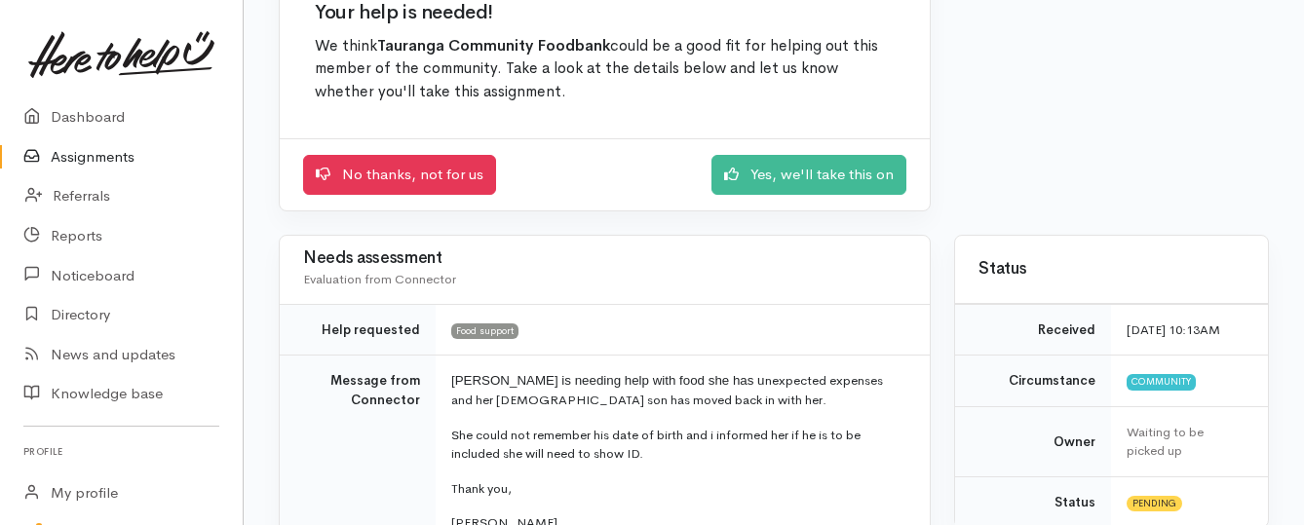
scroll to position [195, 0]
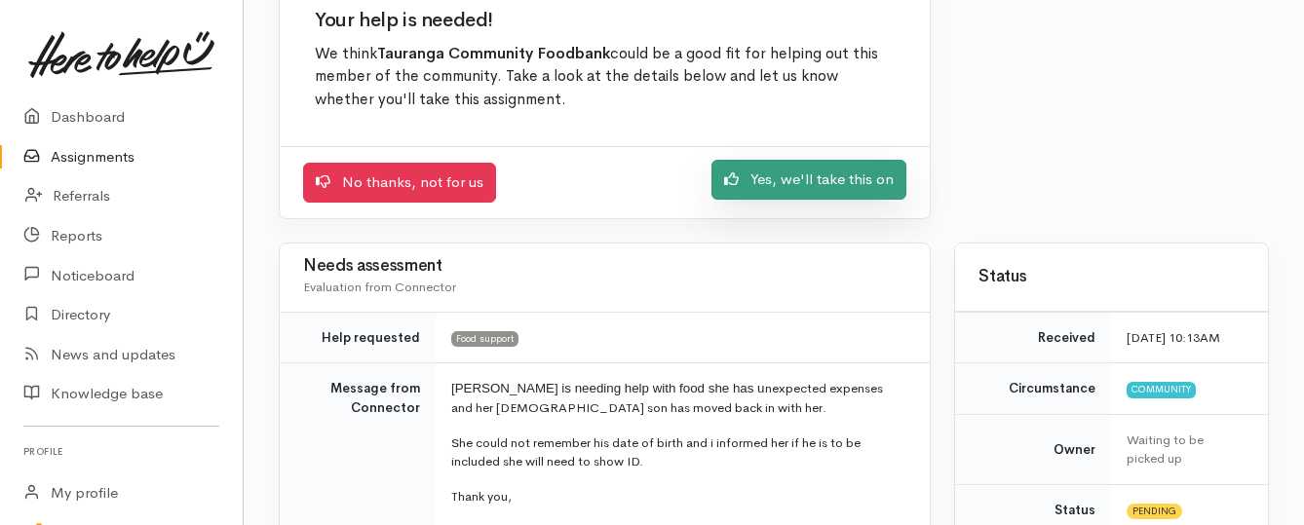
click at [819, 184] on link "Yes, we'll take this on" at bounding box center [808, 180] width 195 height 40
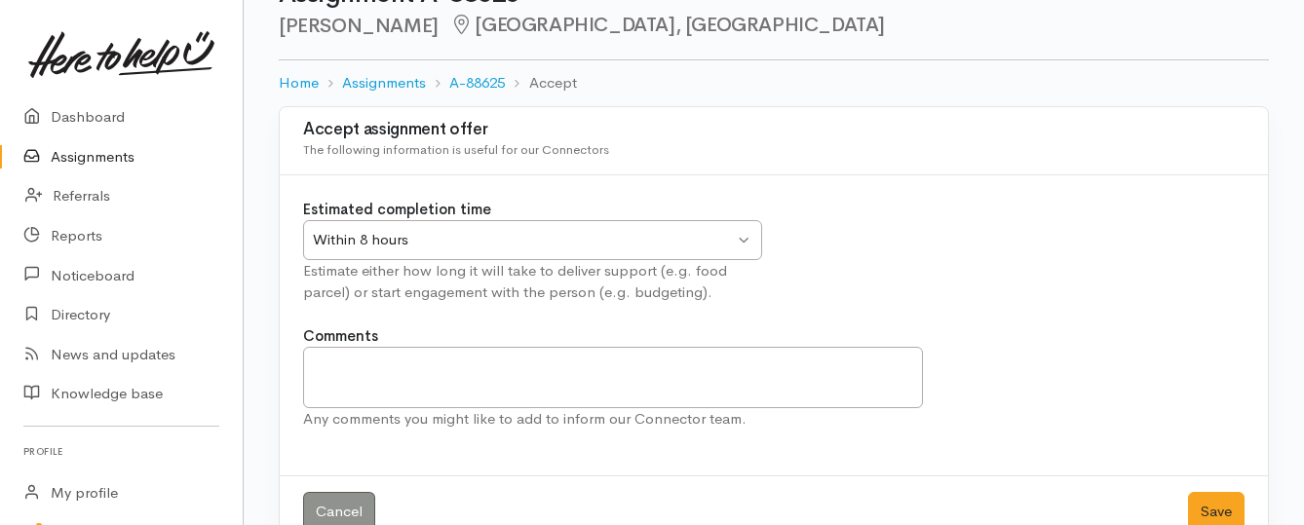
scroll to position [108, 0]
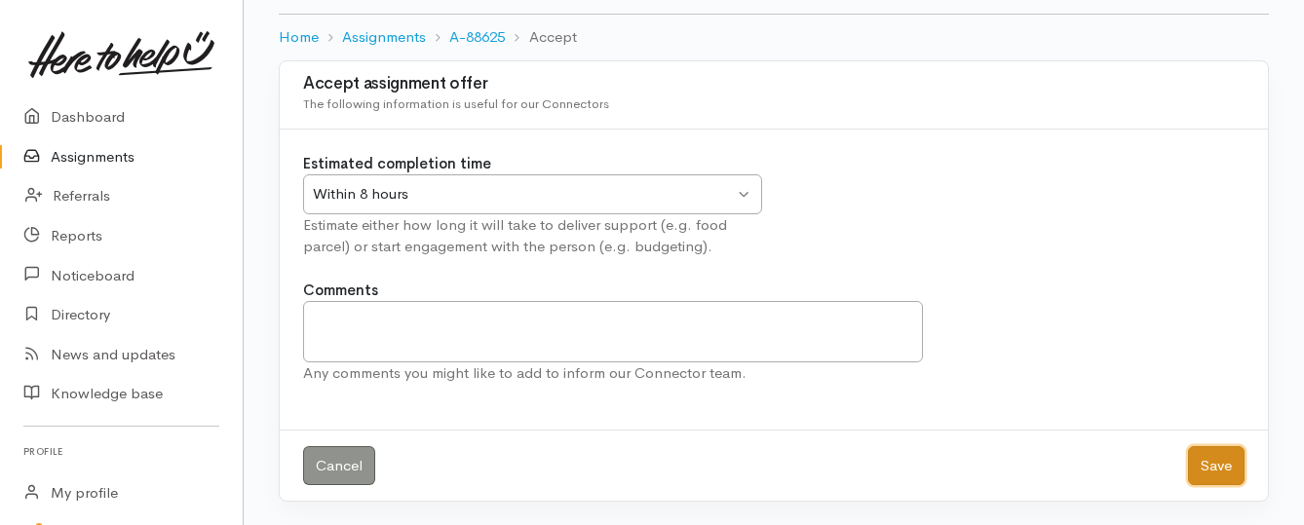
click at [1224, 464] on button "Save" at bounding box center [1216, 466] width 57 height 40
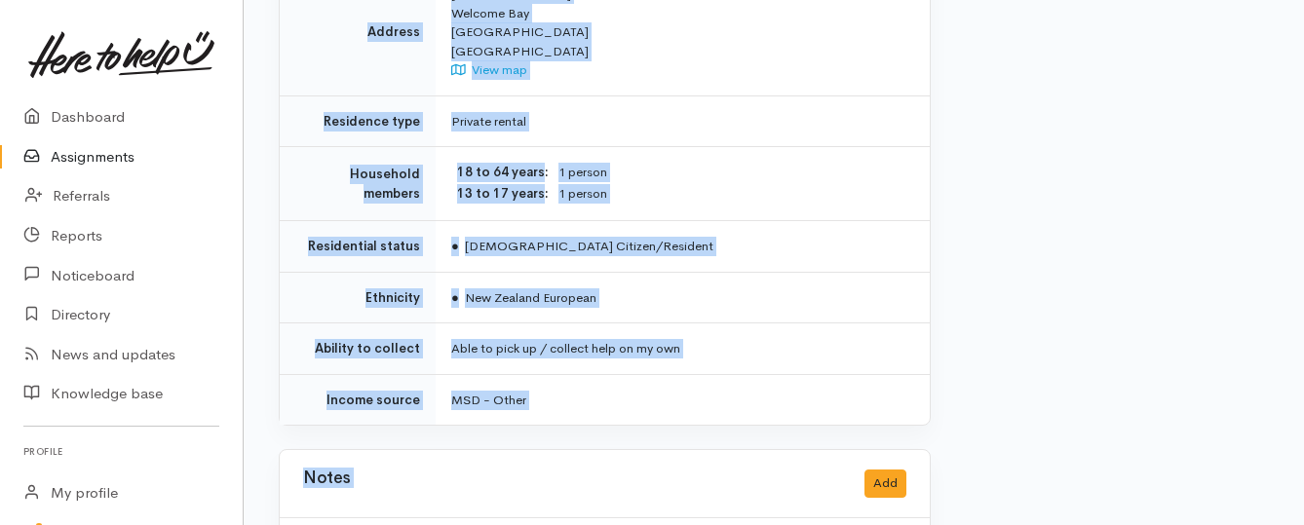
scroll to position [1518, 0]
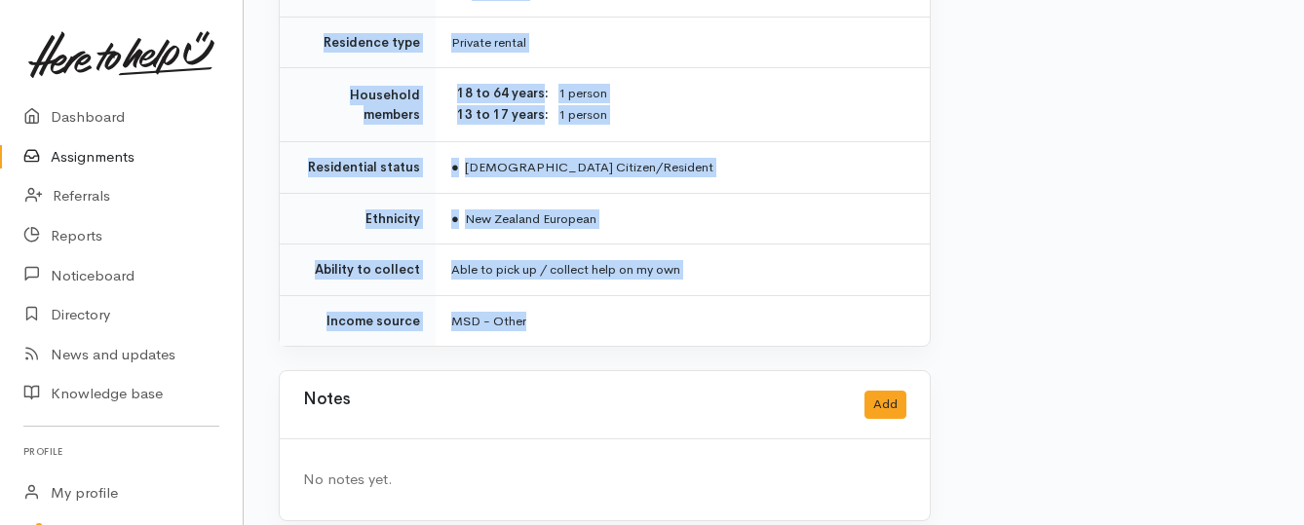
drag, startPoint x: 447, startPoint y: 272, endPoint x: 624, endPoint y: 321, distance: 183.0
copy div "**********"
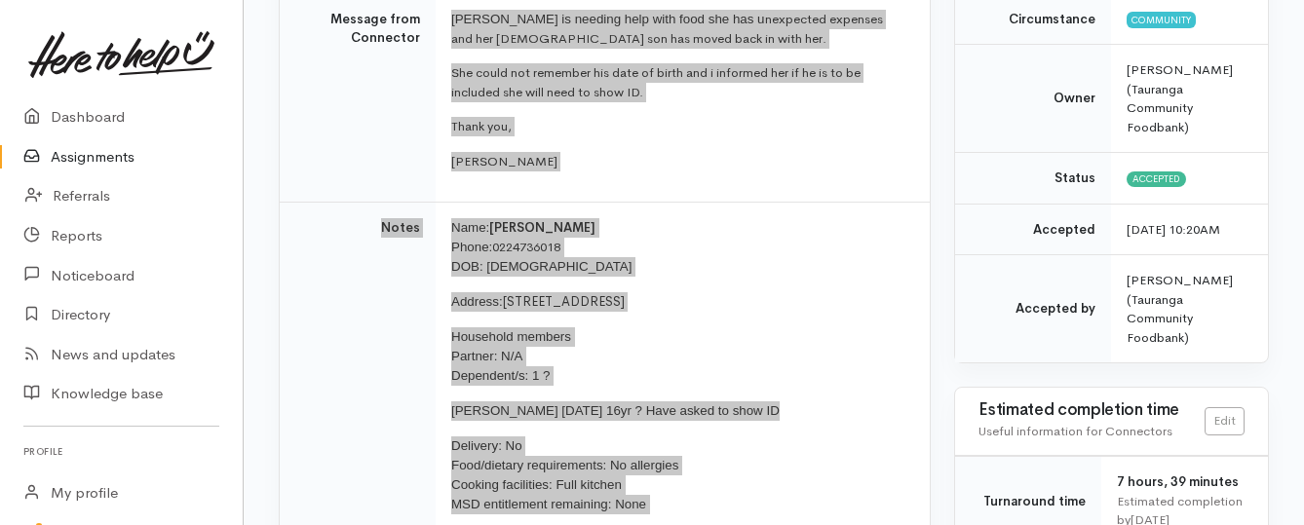
scroll to position [251, 0]
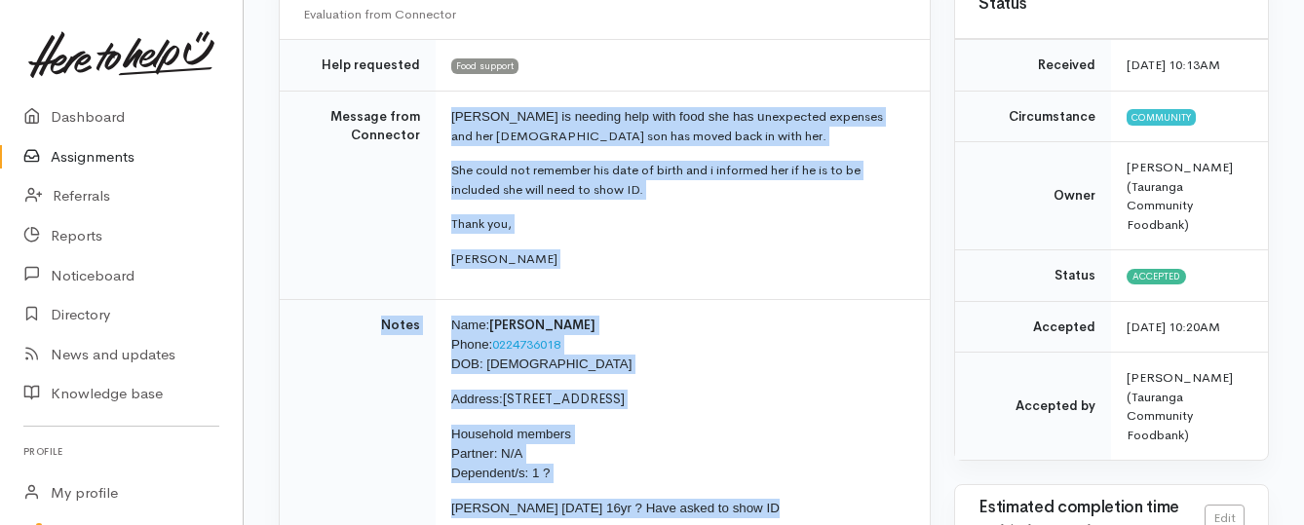
click at [99, 155] on link "Assignments" at bounding box center [121, 157] width 243 height 40
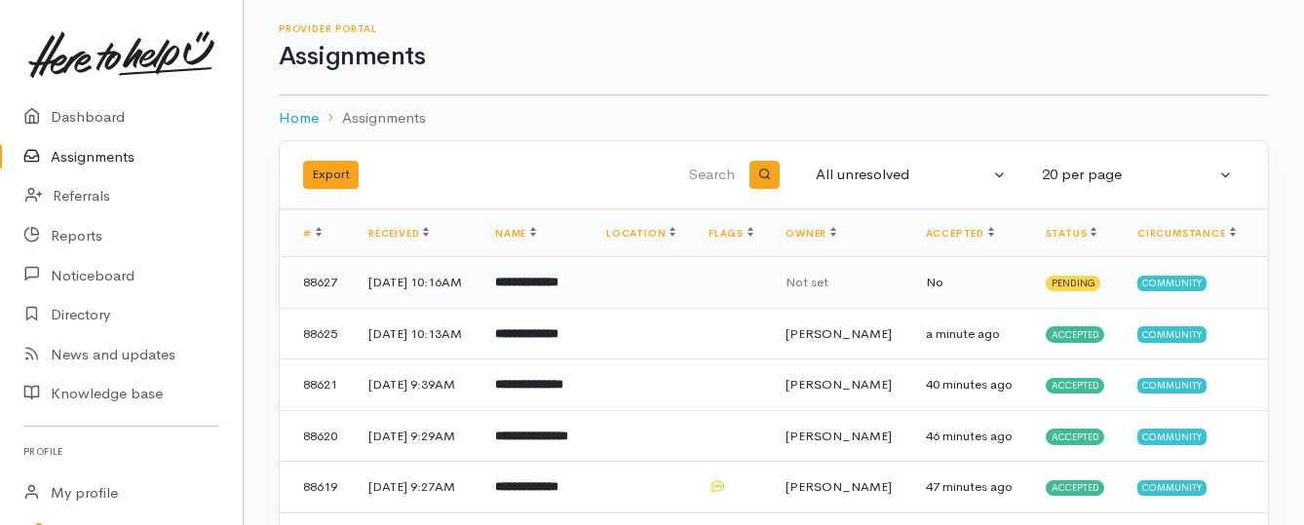
click at [541, 288] on b "**********" at bounding box center [526, 282] width 63 height 13
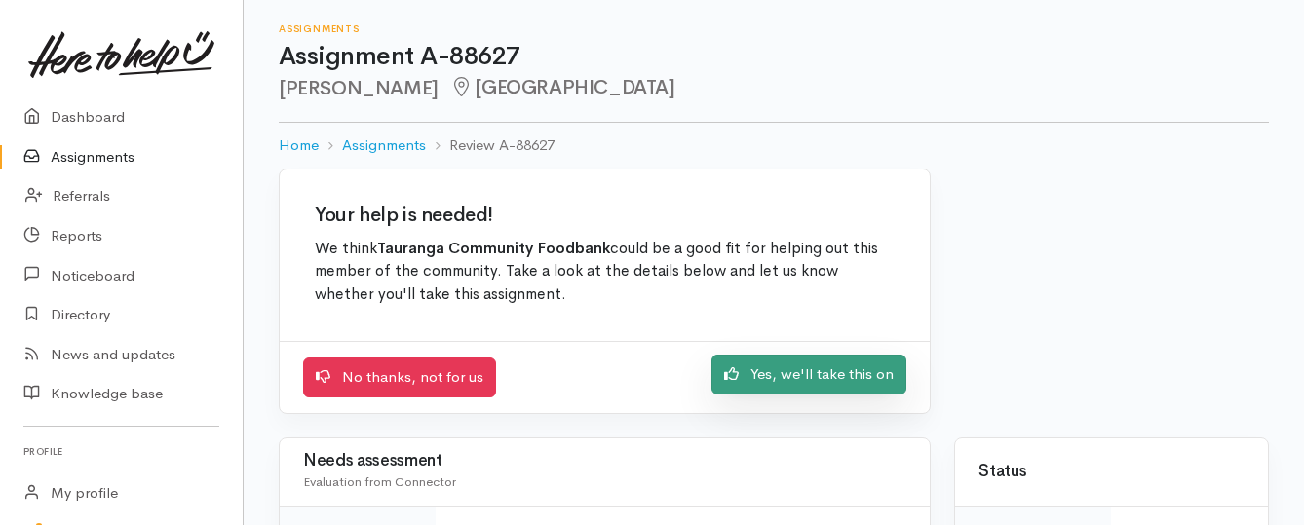
click at [789, 372] on link "Yes, we'll take this on" at bounding box center [808, 375] width 195 height 40
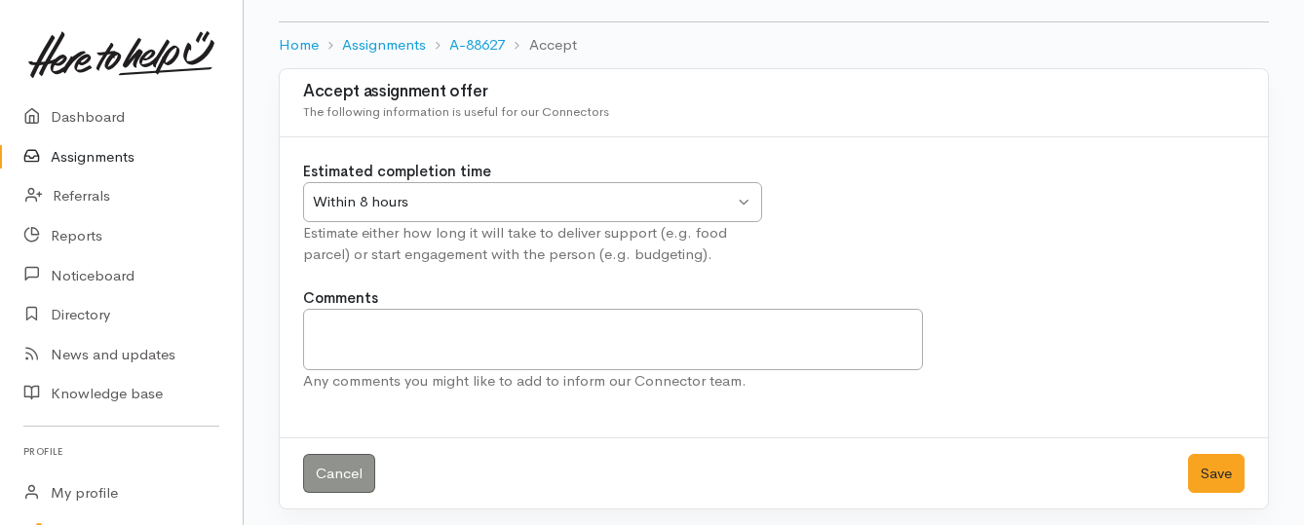
scroll to position [108, 0]
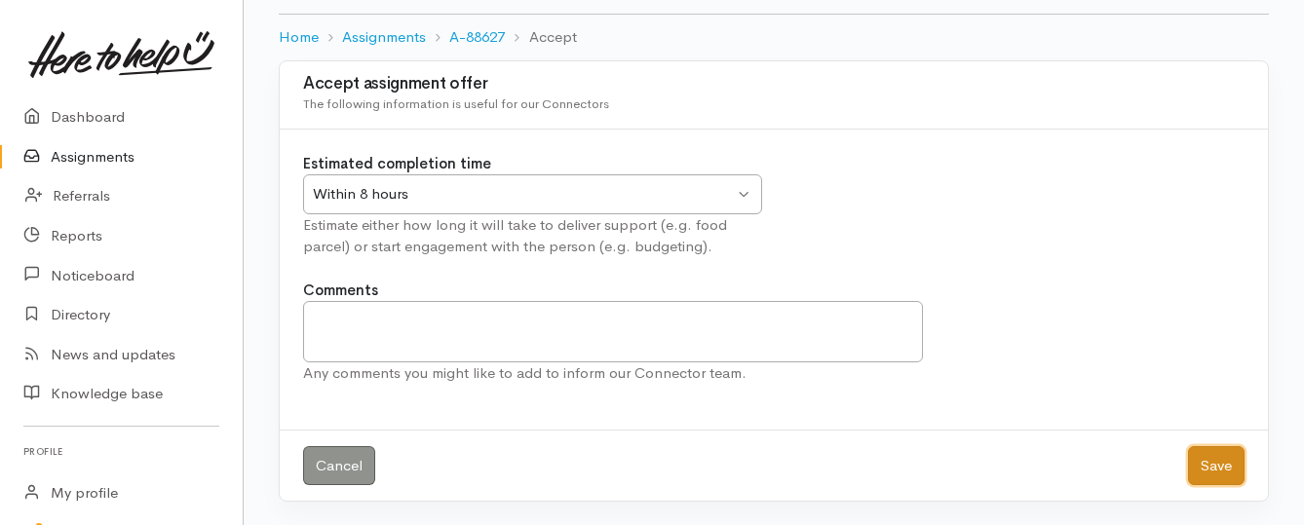
click at [1198, 464] on button "Save" at bounding box center [1216, 466] width 57 height 40
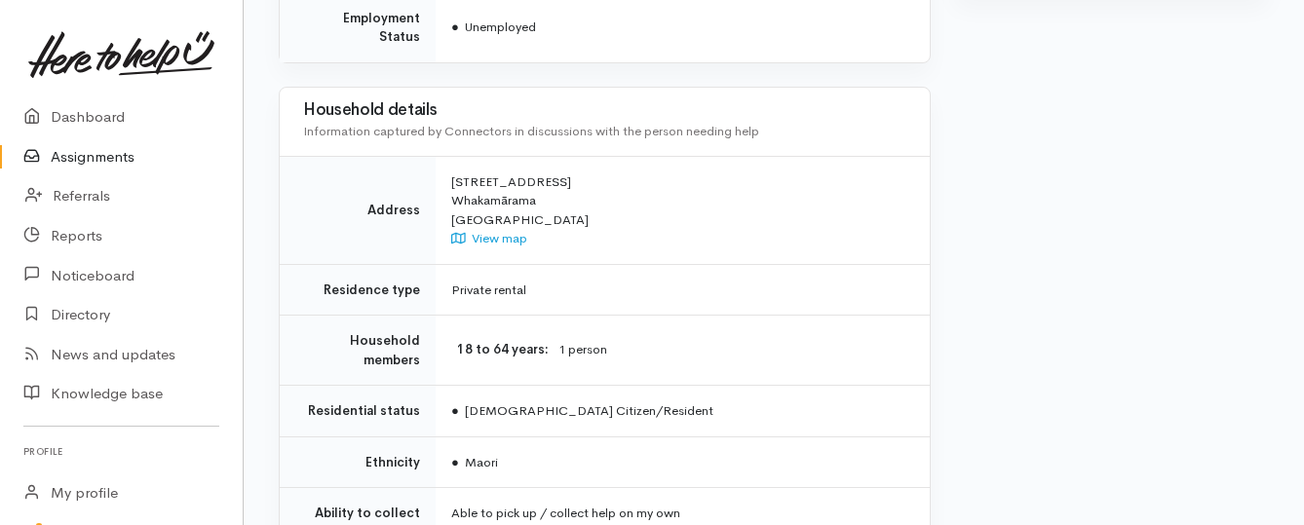
scroll to position [1364, 0]
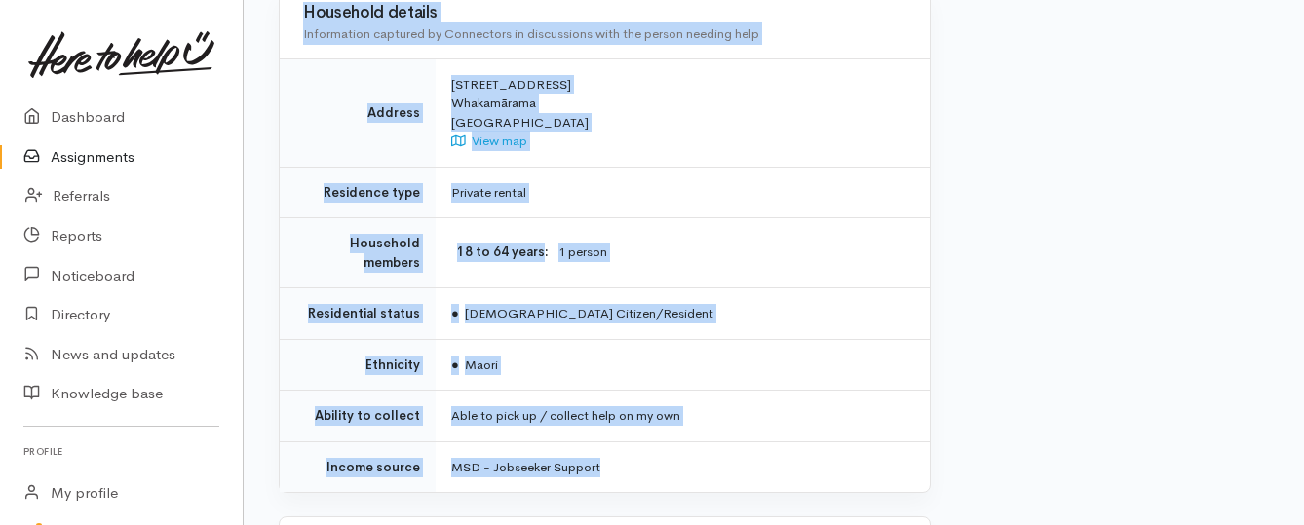
drag, startPoint x: 445, startPoint y: 251, endPoint x: 705, endPoint y: 391, distance: 295.1
copy div "**********"
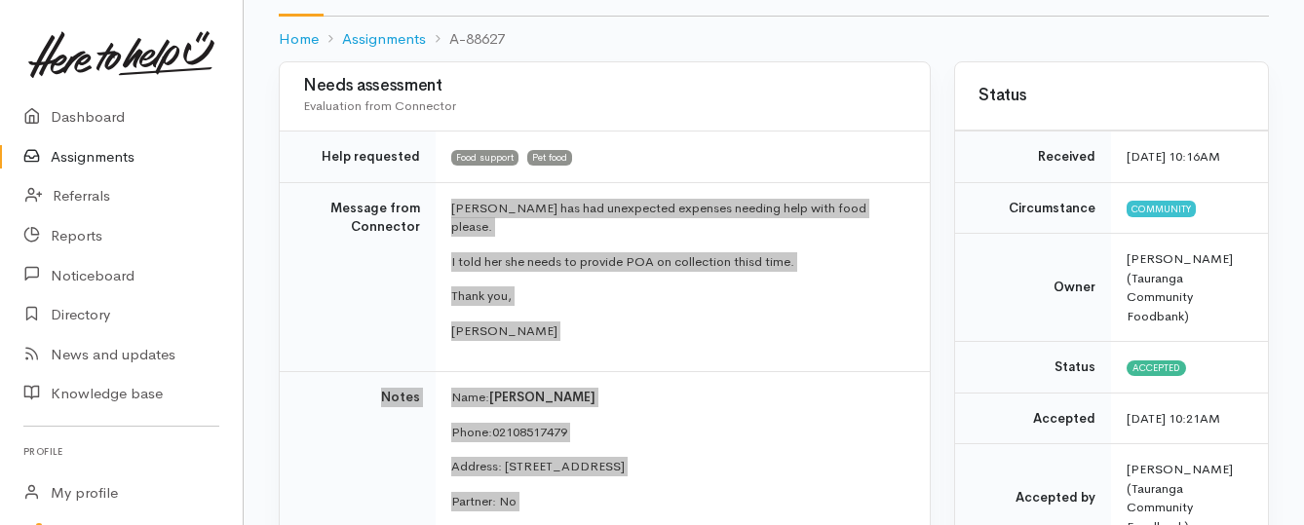
scroll to position [97, 0]
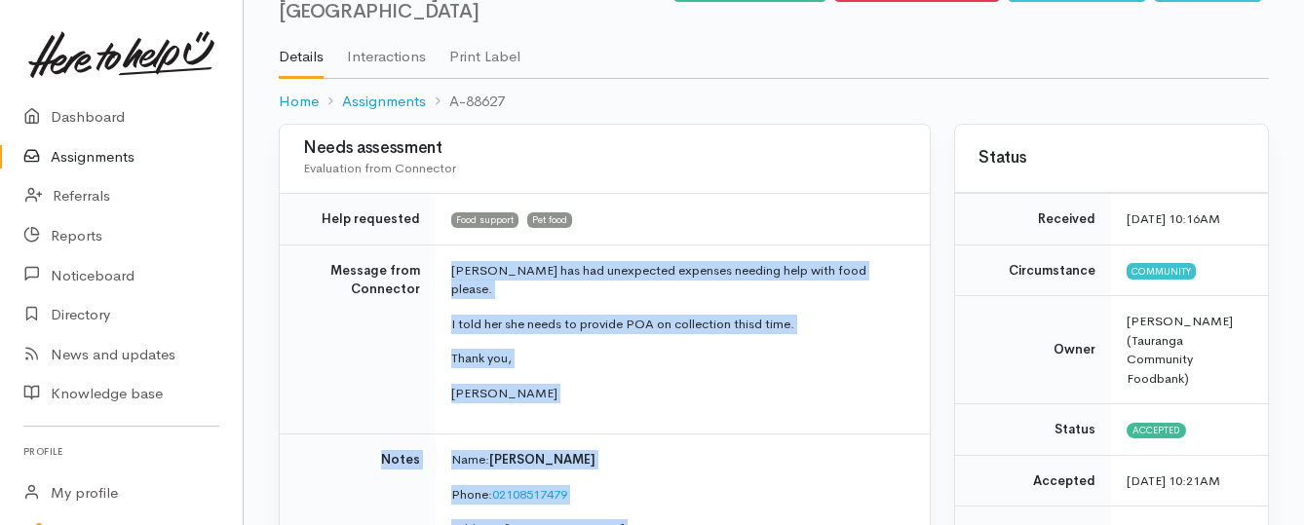
click at [112, 156] on link "Assignments" at bounding box center [121, 157] width 243 height 40
